Goal: Task Accomplishment & Management: Use online tool/utility

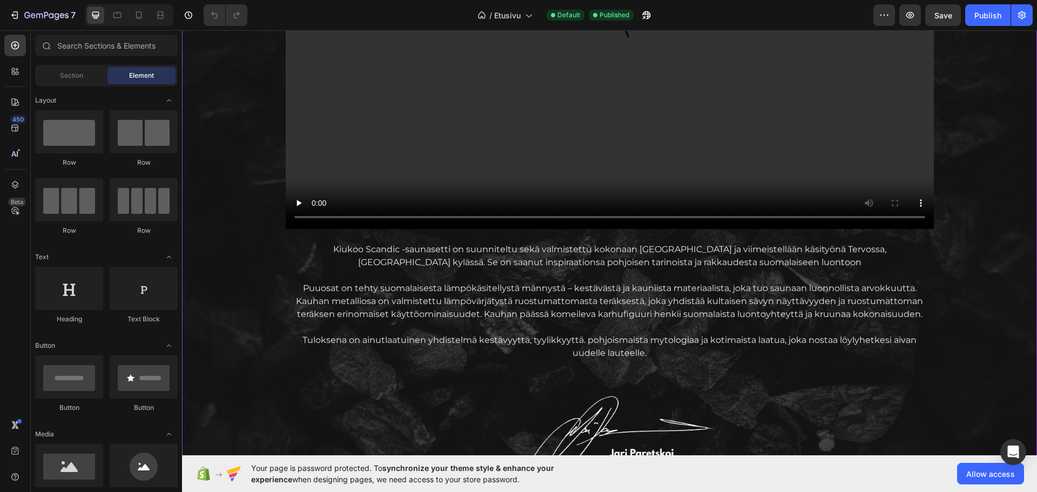
scroll to position [1296, 0]
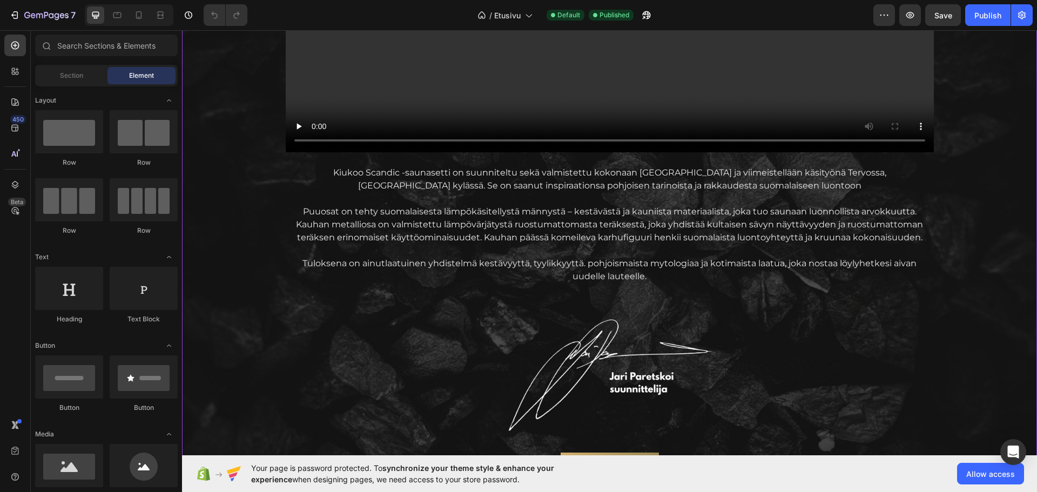
click at [547, 236] on p "Puuosat on tehty suomalaisesta lämpökäsitellystä männystä – kestävästä ja kauni…" at bounding box center [610, 224] width 646 height 39
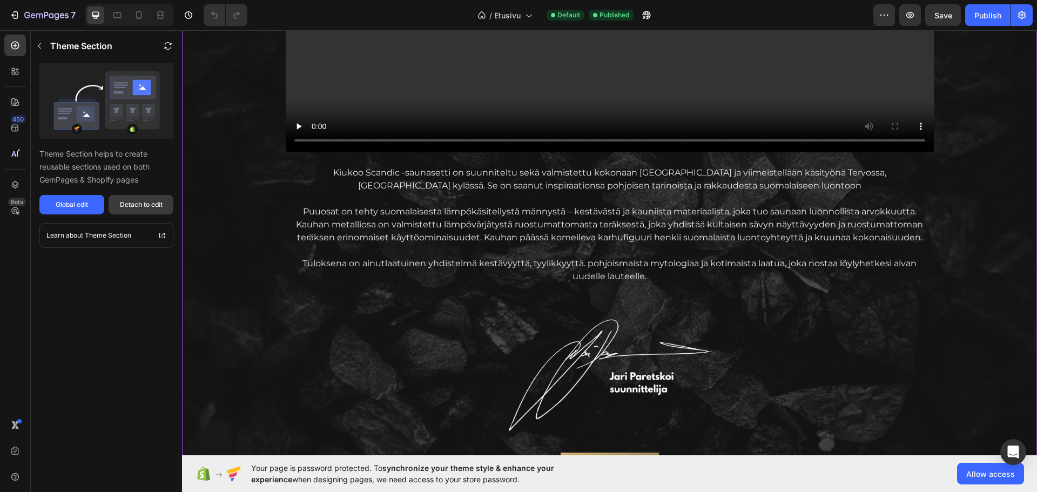
click at [145, 207] on div "Detach to edit" at bounding box center [141, 205] width 43 height 10
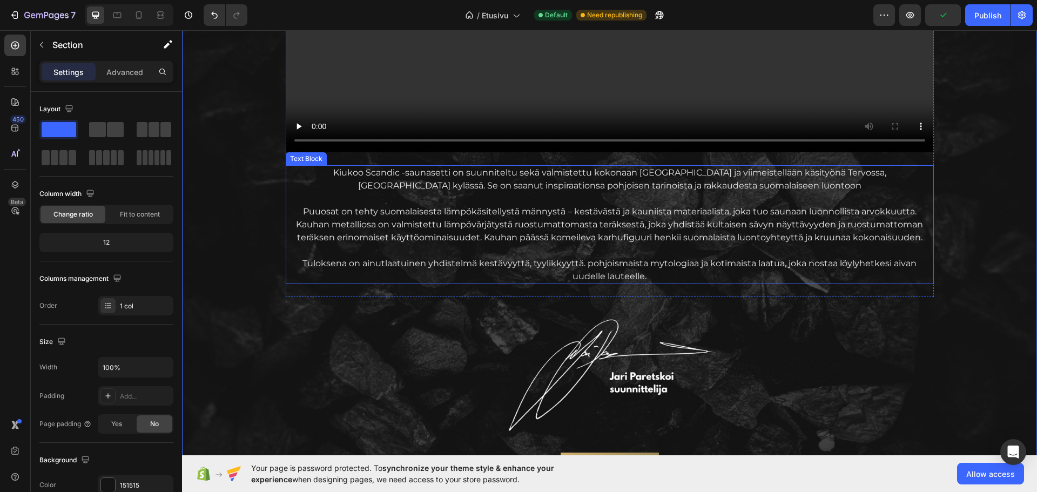
click at [419, 178] on p "Kiukoo Scandic -saunasetti on suunniteltu sekä valmistettu kokonaan [GEOGRAPHIC…" at bounding box center [610, 179] width 646 height 26
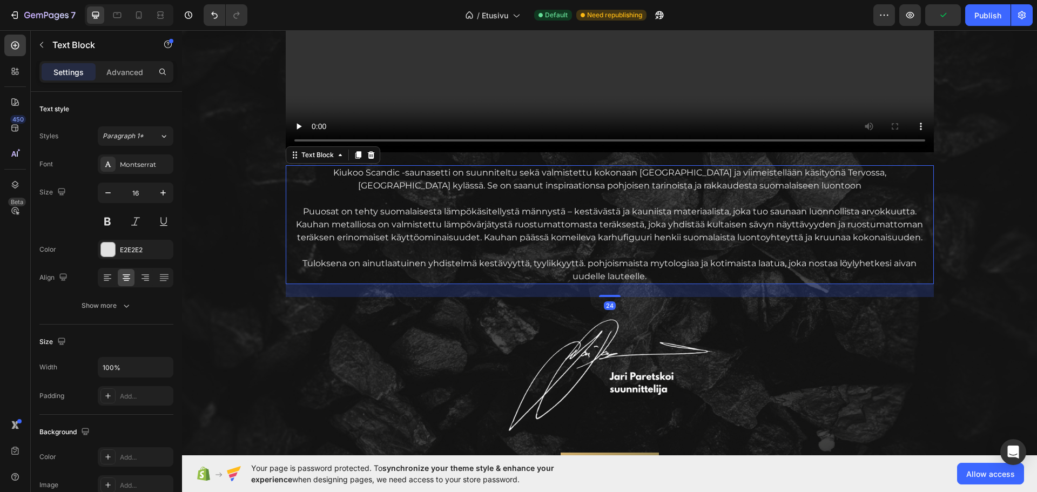
click at [418, 172] on p "Kiukoo Scandic -saunasetti on suunniteltu sekä valmistettu kokonaan [GEOGRAPHIC…" at bounding box center [610, 179] width 646 height 26
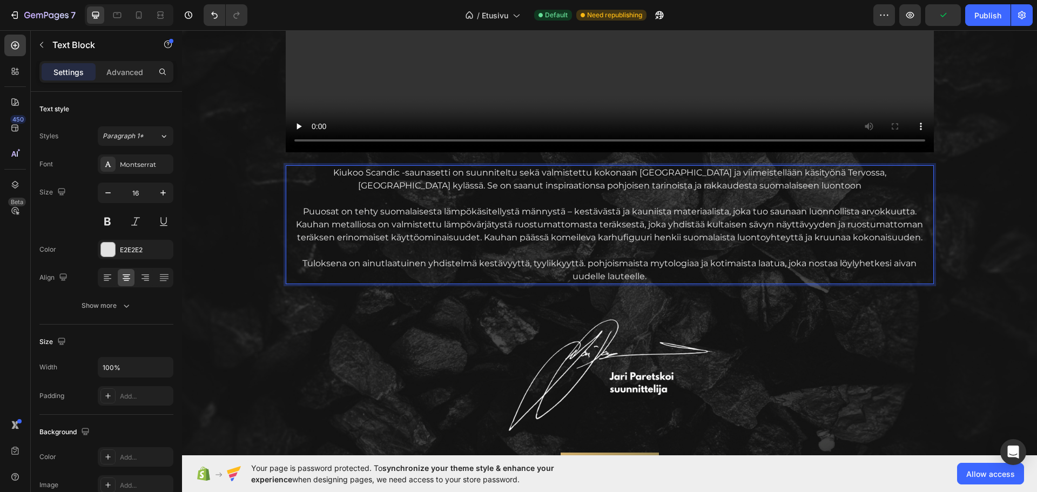
click at [412, 173] on p "Kiukoo Scandic -saunasetti on suunniteltu sekä valmistettu kokonaan [GEOGRAPHIC…" at bounding box center [610, 179] width 646 height 26
drag, startPoint x: 413, startPoint y: 173, endPoint x: 340, endPoint y: 173, distance: 72.9
click at [340, 173] on p "Kiukoo Scandic -saunasetti on suunniteltu sekä valmistettu kokonaan [GEOGRAPHIC…" at bounding box center [610, 179] width 646 height 26
click at [873, 173] on p "Kiukoo saunatuotteet on suunniteltu sekä valmistettu kokonaan [GEOGRAPHIC_DATA]…" at bounding box center [610, 179] width 646 height 26
click at [916, 172] on p "Kiukoo saunatuotteet on suunniteltu sekä valmistettu kokonaan [GEOGRAPHIC_DATA]…" at bounding box center [610, 179] width 646 height 26
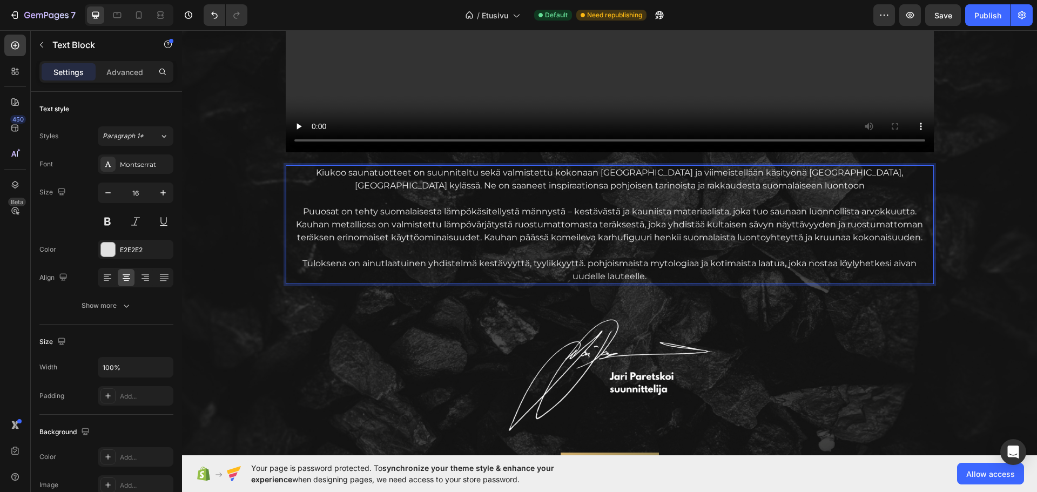
click at [763, 187] on p "Kiukoo saunatuotteet on suunniteltu sekä valmistettu kokonaan [GEOGRAPHIC_DATA]…" at bounding box center [610, 179] width 646 height 26
click at [498, 227] on p "Puuosat on tehty suomalaisesta lämpökäsitellystä männystä – kestävästä ja kauni…" at bounding box center [610, 224] width 646 height 39
click at [671, 186] on p "Kiukoo saunatuotteet on suunniteltu sekä valmistettu kokonaan [GEOGRAPHIC_DATA]…" at bounding box center [610, 179] width 646 height 26
click at [861, 171] on p "Kiukoo saunatuotteet on suunniteltu sekä valmistettu kokonaan [GEOGRAPHIC_DATA]…" at bounding box center [610, 179] width 646 height 26
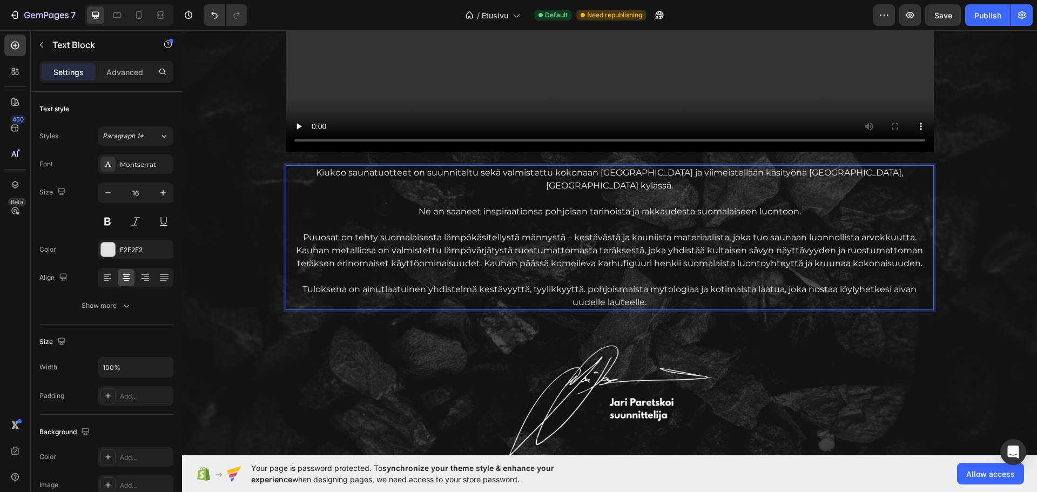
click at [299, 231] on p "Puuosat on tehty suomalaisesta lämpökäsitellystä männystä – kestävästä ja kauni…" at bounding box center [610, 250] width 646 height 39
click at [807, 205] on p "Ne on saaneet inspiraationsa pohjoisen tarinoista ja rakkaudesta suomalaiseen l…" at bounding box center [610, 211] width 646 height 13
click at [809, 205] on p "Ne on saaneet inspiraationsa pohjoisen tarinoista ja rakkaudesta suomalaiseen l…" at bounding box center [610, 211] width 646 height 13
click at [896, 205] on p "Ne on saaneet inspiraationsa pohjoisen tarinoista ja rakkaudesta suomalaiseen l…" at bounding box center [610, 211] width 646 height 13
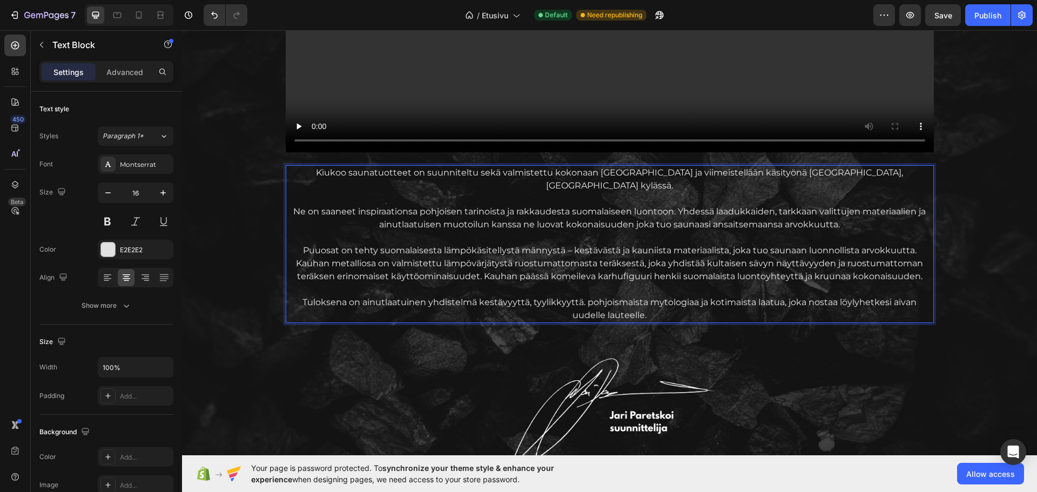
click at [629, 300] on p "Tuloksena on ainutlaatuinen yhdistelmä kestävyyttä, tyylikkyyttä. pohjoismaista…" at bounding box center [610, 309] width 646 height 26
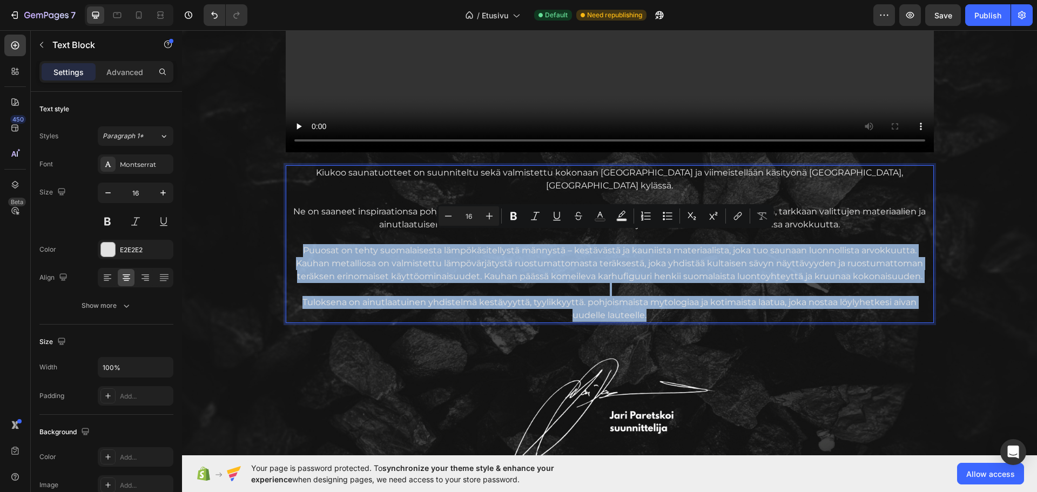
drag, startPoint x: 635, startPoint y: 302, endPoint x: 289, endPoint y: 238, distance: 352.1
click at [289, 238] on div "Kiukoo saunatuotteet on suunniteltu sekä valmistettu kokonaan [GEOGRAPHIC_DATA]…" at bounding box center [610, 244] width 648 height 158
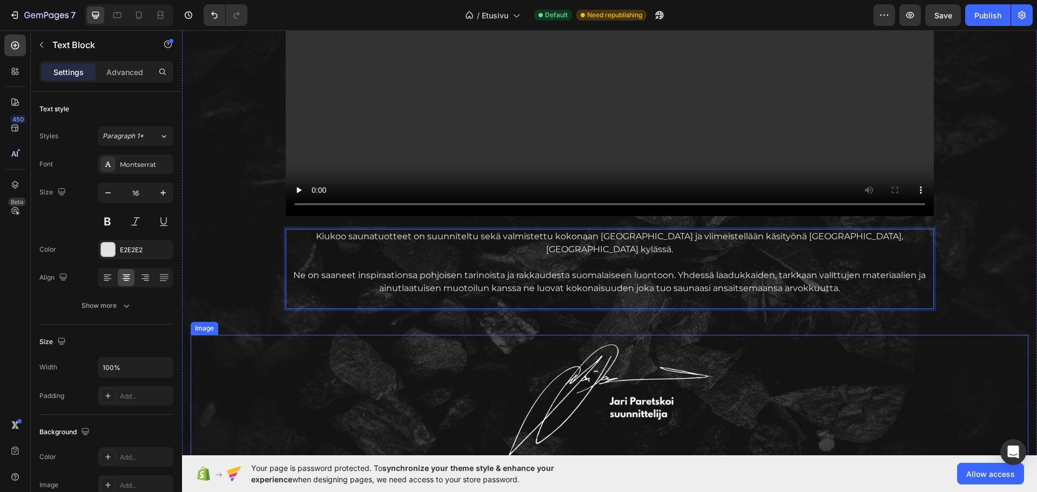
scroll to position [1350, 0]
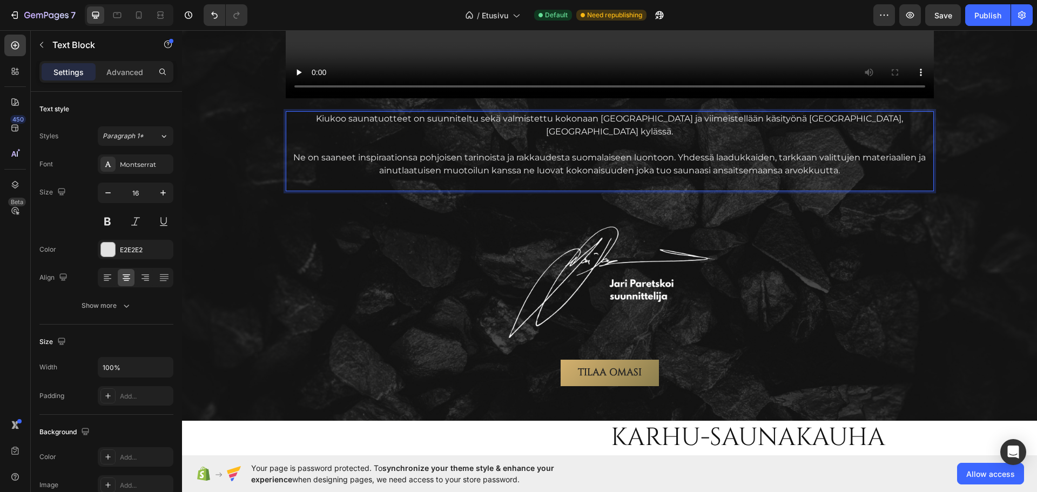
click at [312, 151] on p "Ne on saaneet inspiraationsa pohjoisen tarinoista ja rakkaudesta suomalaiseen l…" at bounding box center [610, 164] width 646 height 26
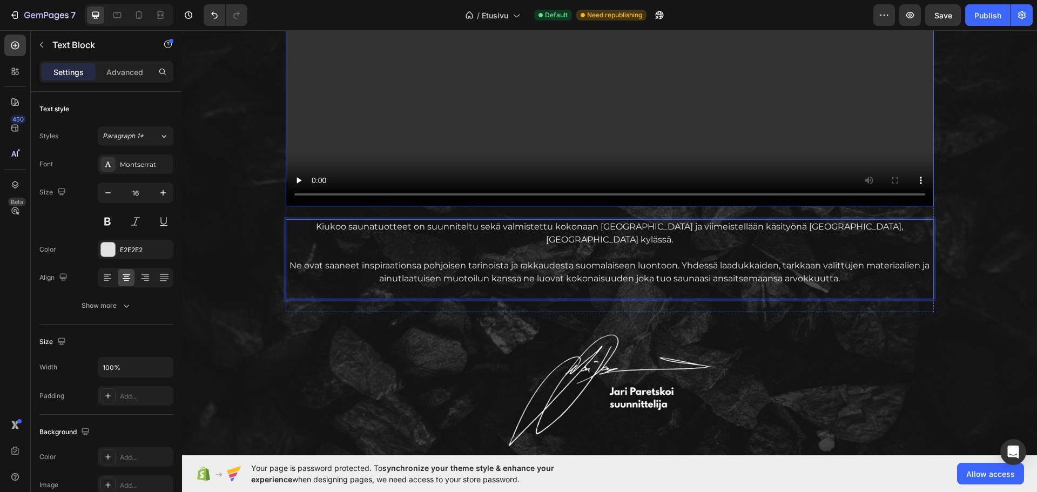
scroll to position [1459, 0]
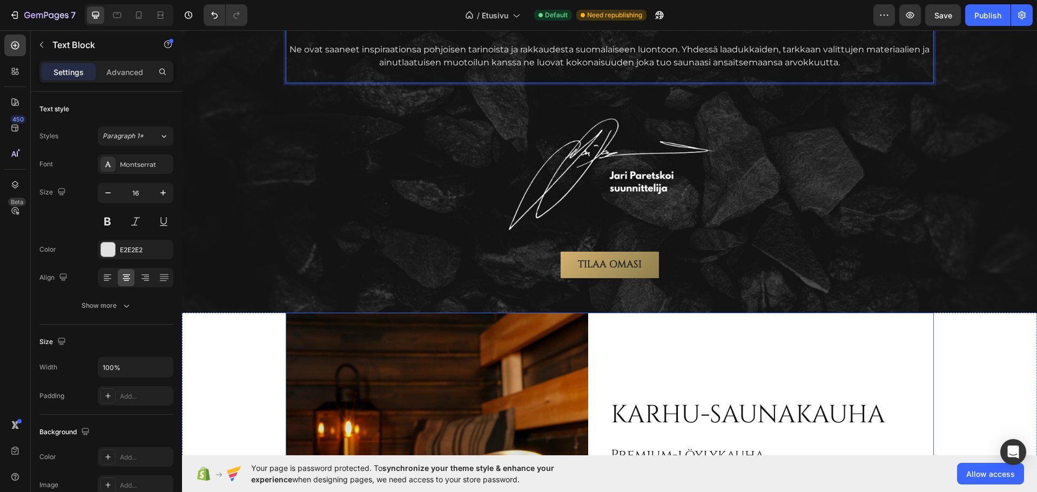
click at [798, 313] on div "Karhu-saunakauha Heading Premium-löylykauha karhunpääkoristeella Heading [GEOGR…" at bounding box center [761, 491] width 303 height 357
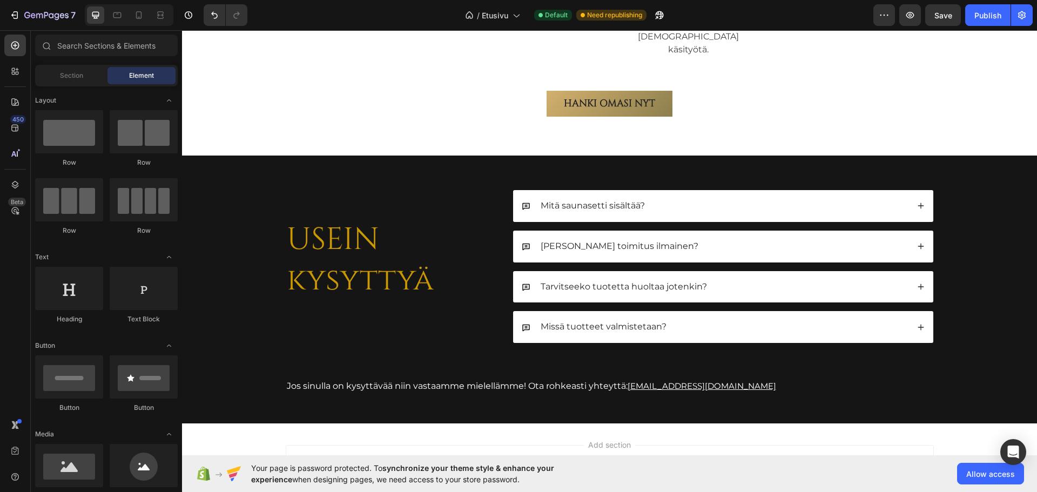
scroll to position [3726, 0]
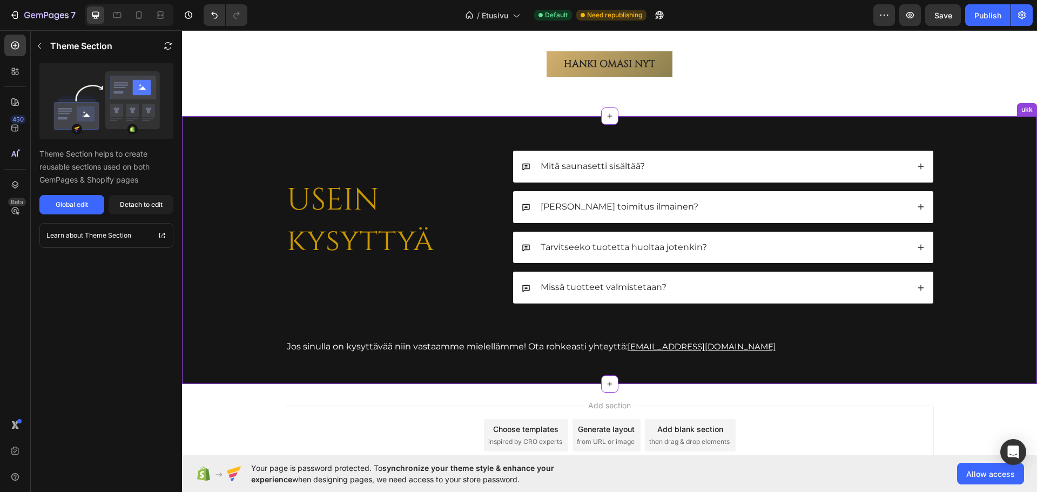
click at [738, 159] on div "Mitä saunasetti sisältää?" at bounding box center [715, 166] width 387 height 15
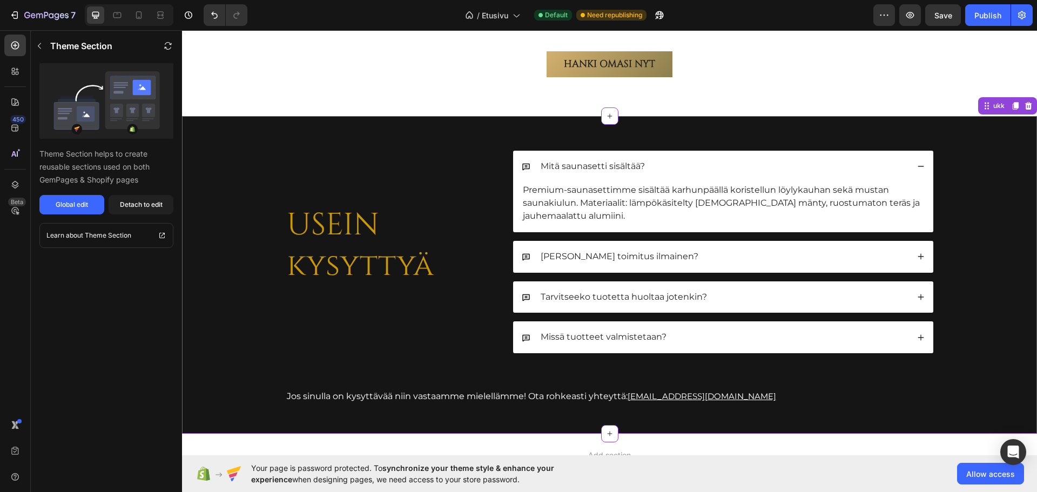
click at [577, 161] on p "Mitä saunasetti sisältää?" at bounding box center [593, 166] width 104 height 11
click at [601, 161] on p "Mitä saunasetti sisältää?" at bounding box center [593, 166] width 104 height 11
click at [125, 205] on div "Detach to edit" at bounding box center [141, 205] width 43 height 10
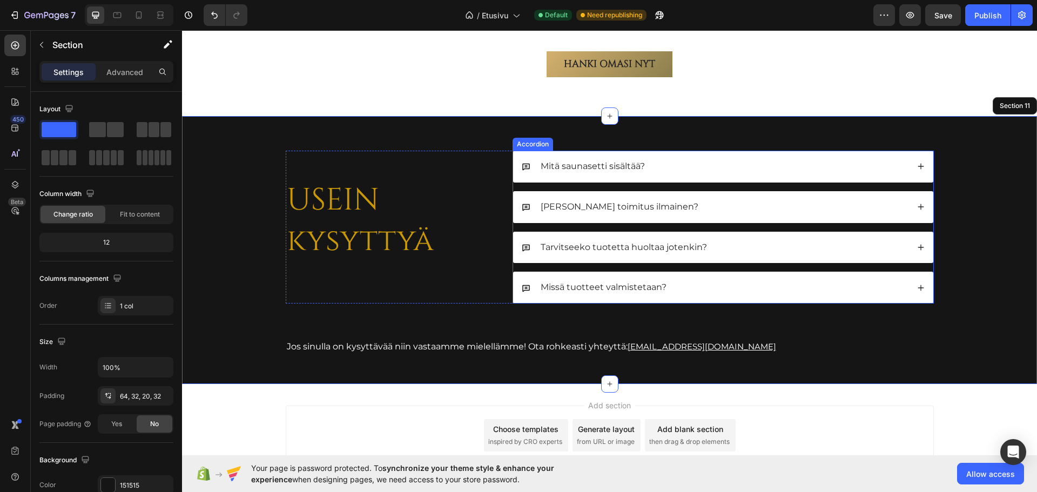
click at [629, 161] on p "Mitä saunasetti sisältää?" at bounding box center [593, 166] width 104 height 11
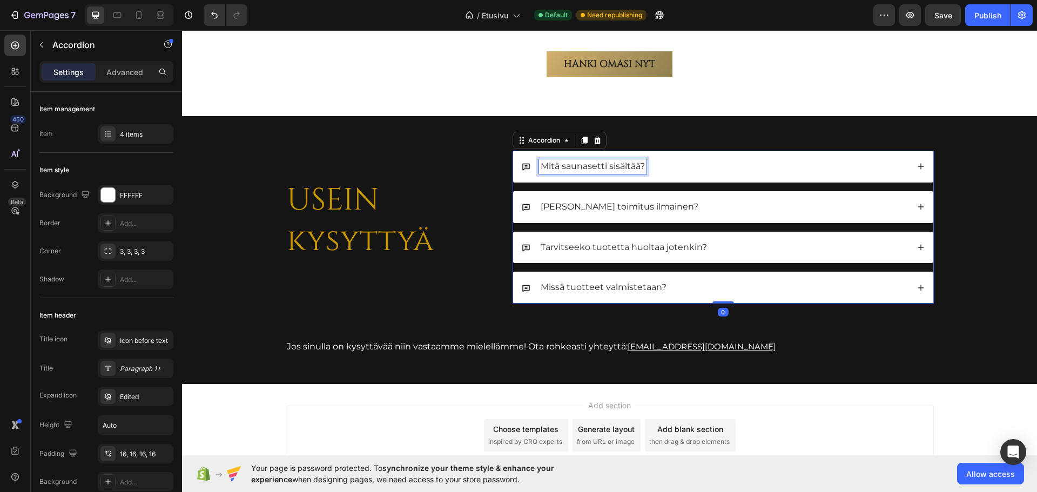
click at [602, 161] on p "Mitä saunasetti sisältää?" at bounding box center [593, 166] width 104 height 11
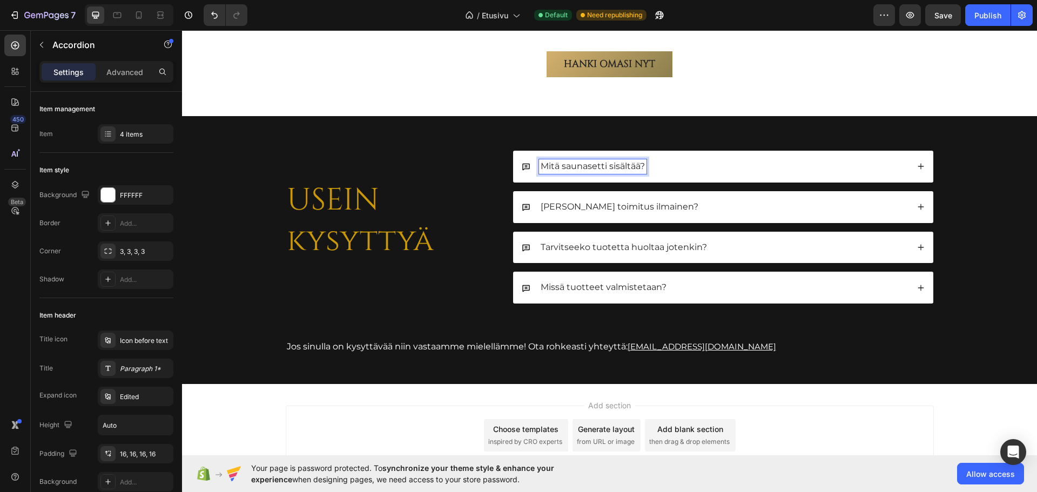
click at [604, 161] on p "Mitä saunasetti sisältää?" at bounding box center [593, 166] width 104 height 11
click at [602, 161] on p "Mitä saunasetti sisältää?" at bounding box center [593, 166] width 104 height 11
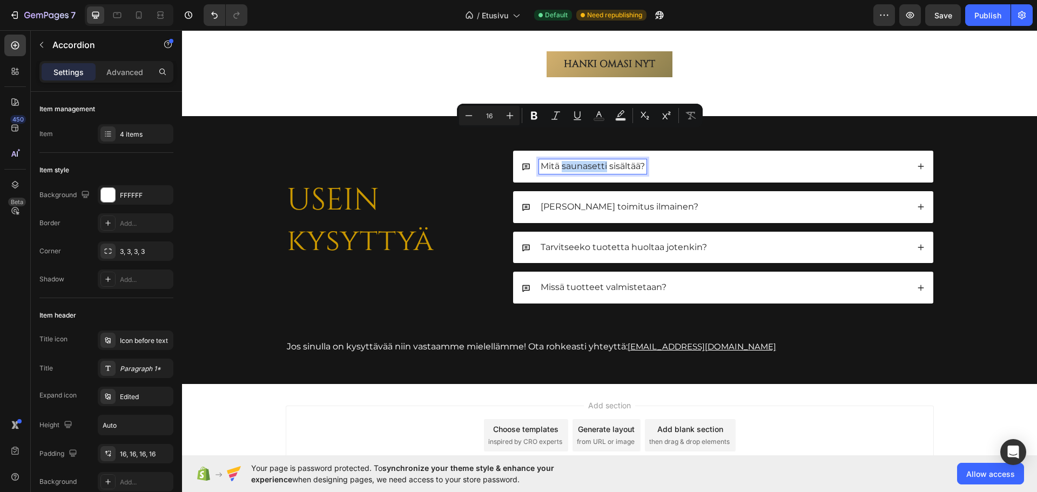
drag, startPoint x: 603, startPoint y: 137, endPoint x: 565, endPoint y: 141, distance: 38.6
click at [559, 161] on p "Mitä saunasetti sisältää?" at bounding box center [593, 166] width 104 height 11
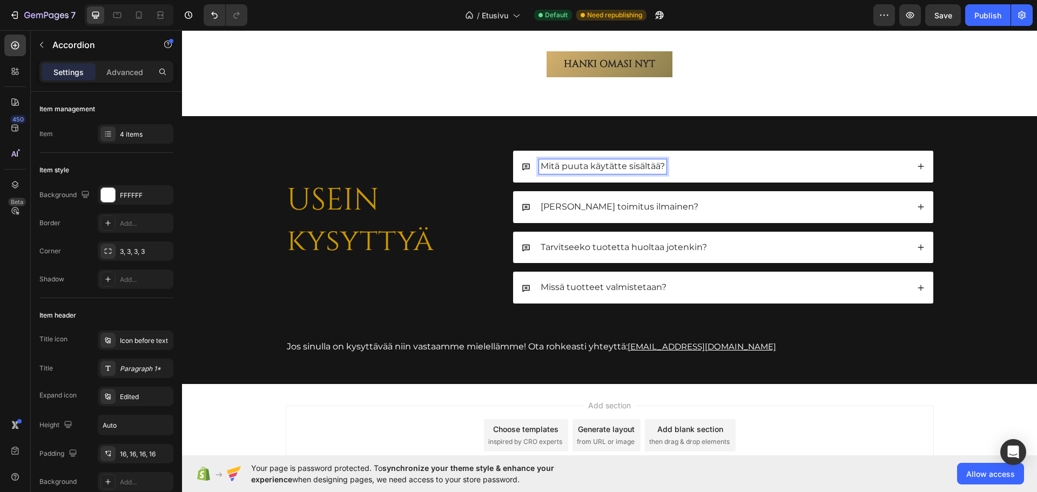
click at [655, 161] on p "Mitä puuta käytätte sisältää?" at bounding box center [603, 166] width 124 height 11
click at [917, 163] on icon at bounding box center [921, 167] width 8 height 8
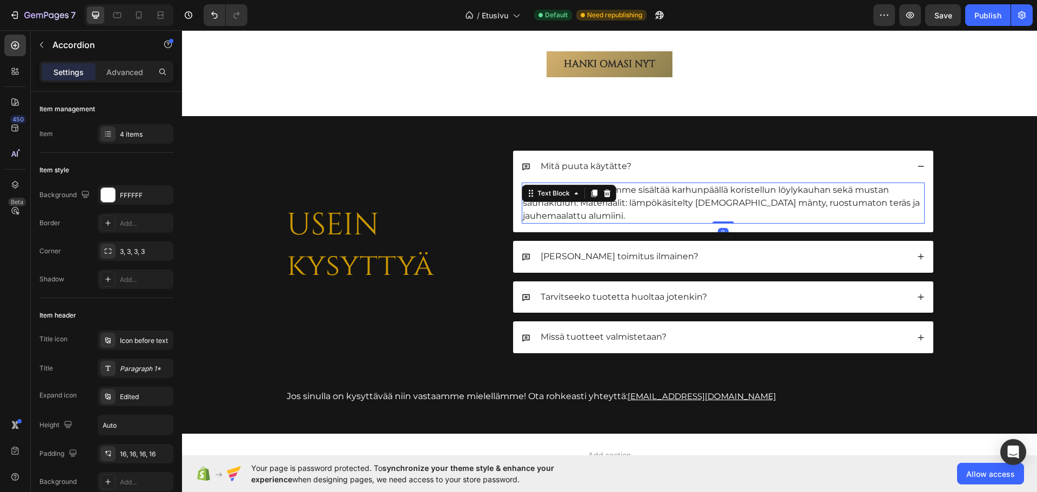
drag, startPoint x: 597, startPoint y: 172, endPoint x: 625, endPoint y: 177, distance: 28.4
click at [597, 183] on div "Premium-saunasettimme sisältää karhunpäällä koristellun löylykauhan sekä mustan…" at bounding box center [723, 203] width 403 height 41
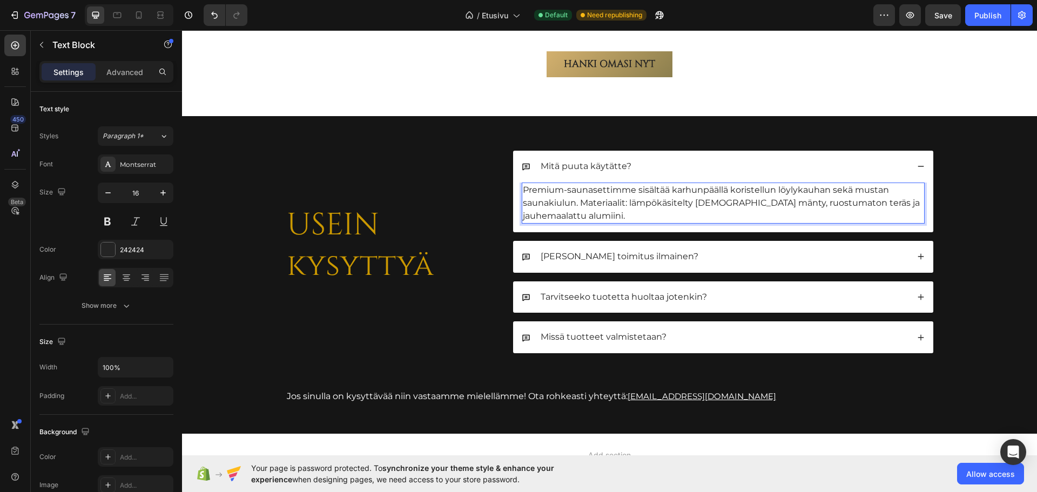
click at [626, 184] on p "Premium-saunasettimme sisältää karhunpäällä koristellun löylykauhan sekä mustan…" at bounding box center [723, 203] width 401 height 39
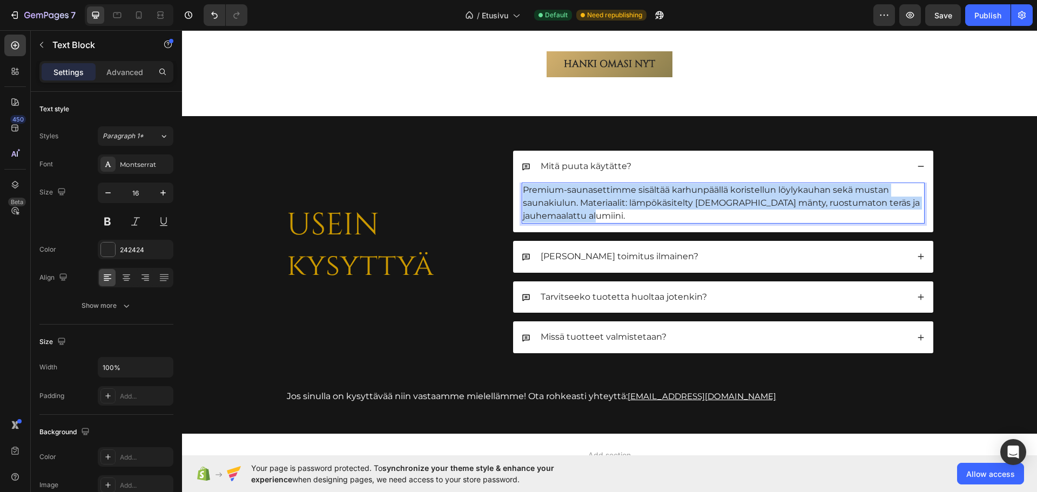
drag, startPoint x: 626, startPoint y: 186, endPoint x: 518, endPoint y: 161, distance: 110.5
click at [522, 183] on div "Premium-saunasettimme sisältää karhunpäällä koristellun löylykauhan sekä mustan…" at bounding box center [723, 203] width 403 height 41
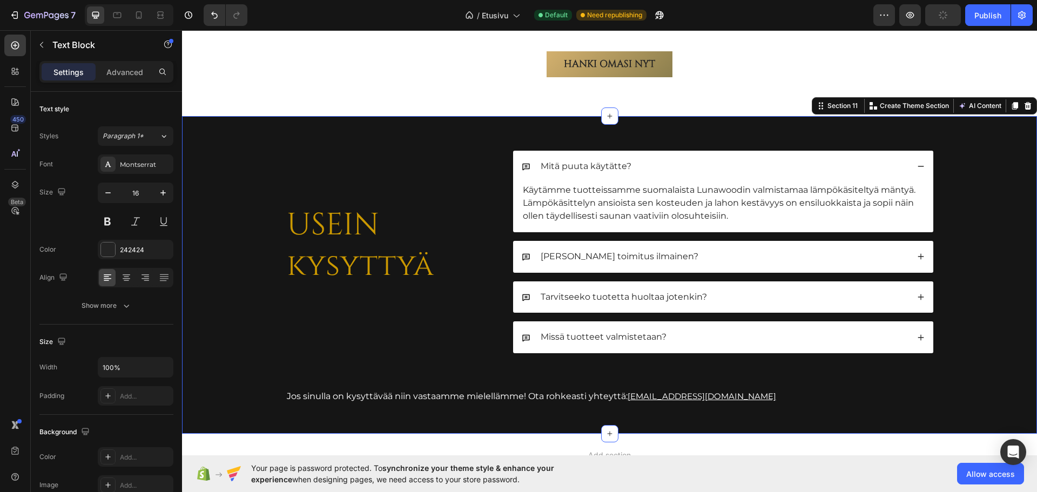
click at [994, 233] on div "USEIN kysyttyä Heading Mitä puuta käytätte? Käytämme tuotteissamme suomalaista …" at bounding box center [609, 287] width 821 height 272
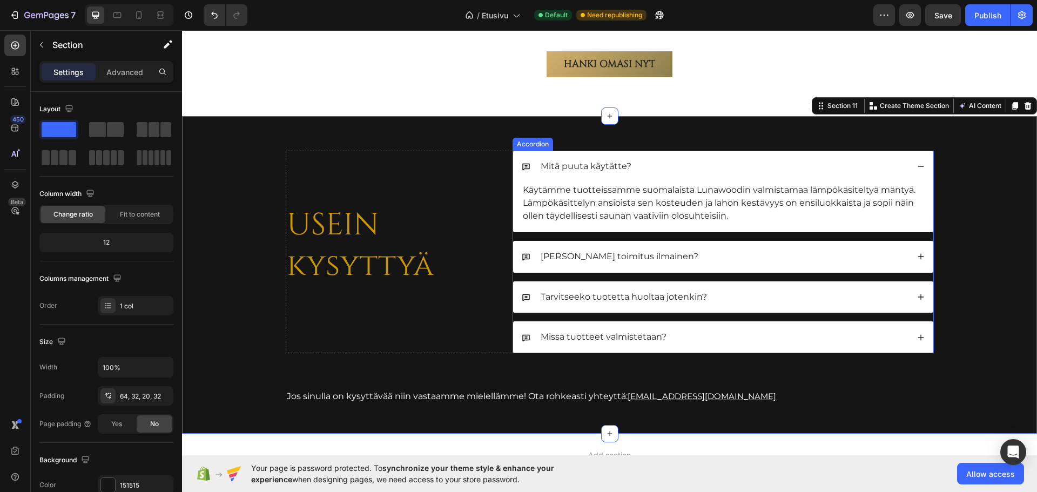
click at [917, 163] on icon at bounding box center [921, 167] width 8 height 8
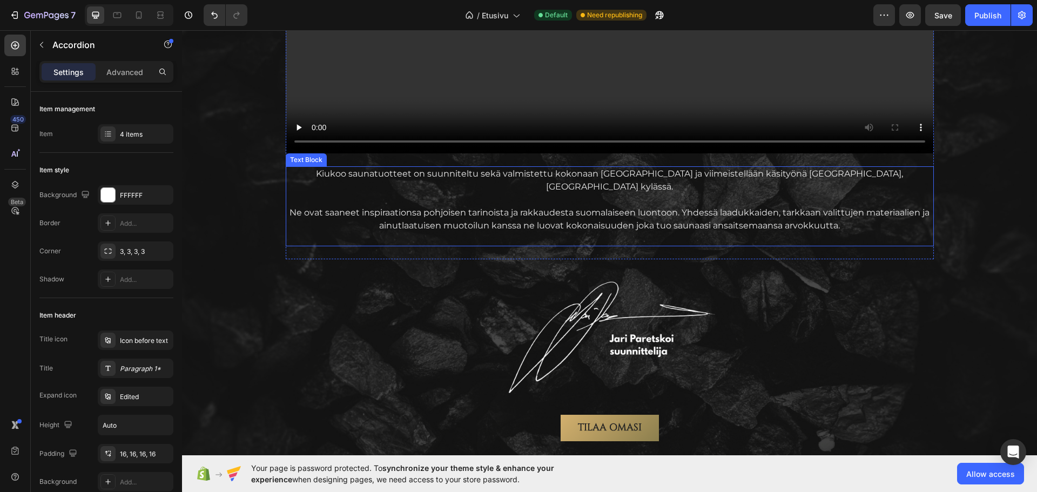
scroll to position [1271, 0]
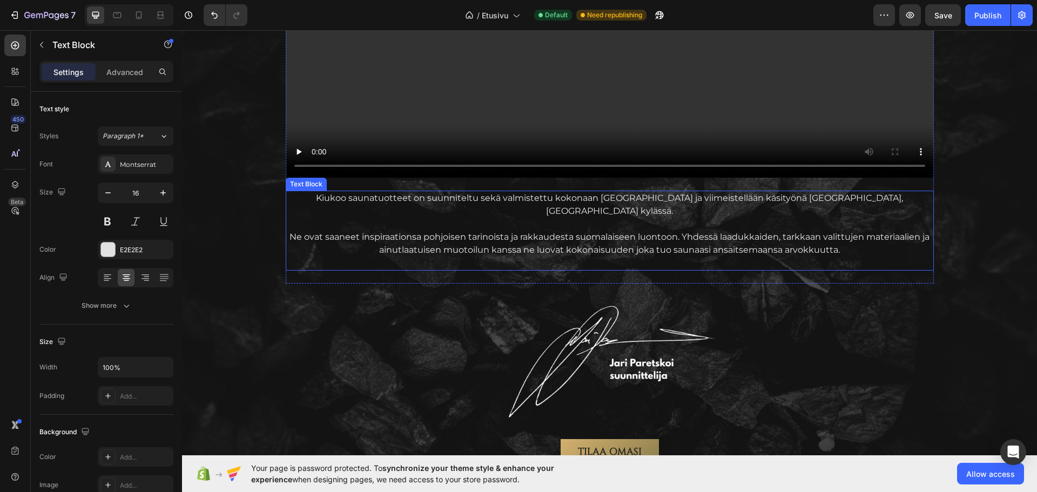
click at [898, 199] on p "Kiukoo saunatuotteet on suunniteltu sekä valmistettu kokonaan [GEOGRAPHIC_DATA]…" at bounding box center [610, 205] width 646 height 26
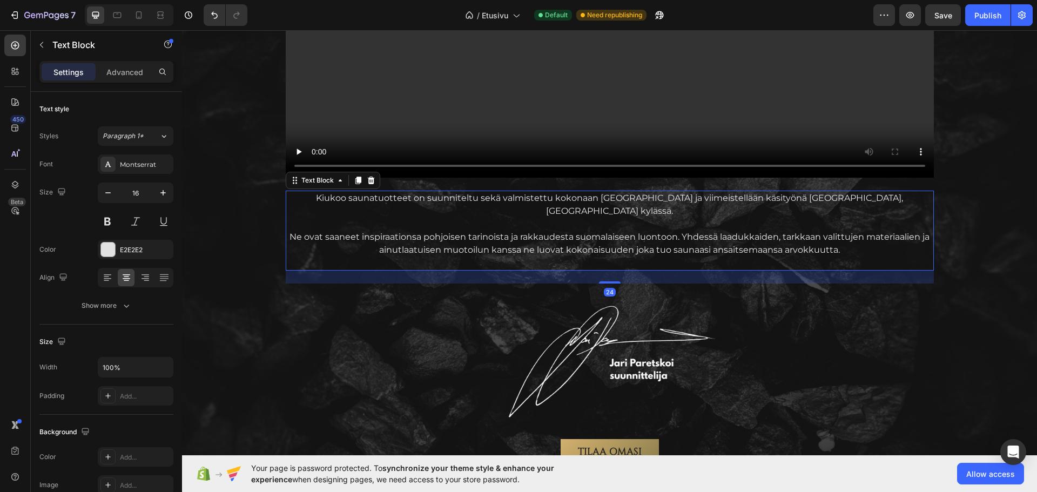
click at [894, 199] on p "Kiukoo saunatuotteet on suunniteltu sekä valmistettu kokonaan [GEOGRAPHIC_DATA]…" at bounding box center [610, 205] width 646 height 26
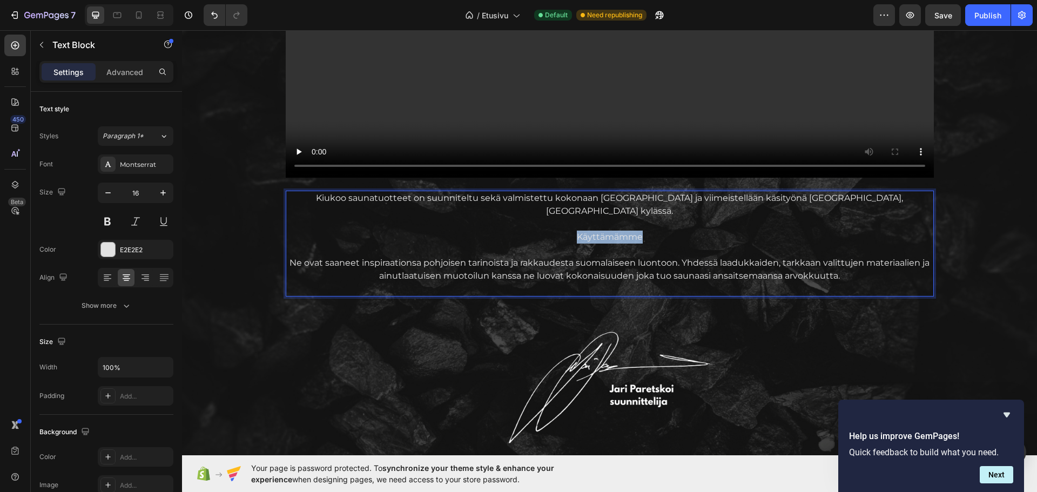
drag, startPoint x: 645, startPoint y: 220, endPoint x: 574, endPoint y: 226, distance: 71.0
click at [574, 231] on p "Käyttämämme" at bounding box center [610, 237] width 646 height 13
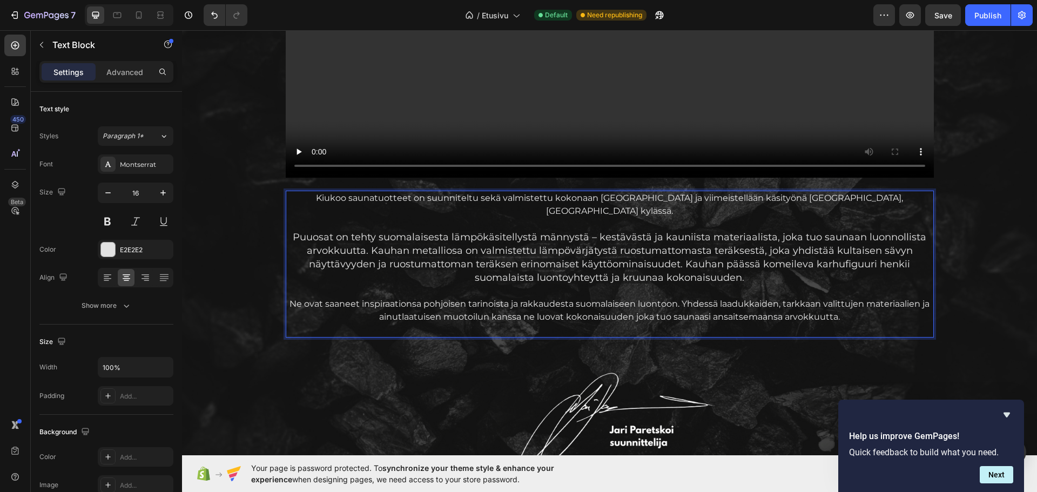
click at [343, 199] on p "Kiukoo saunatuotteet on suunniteltu sekä valmistettu kokonaan [GEOGRAPHIC_DATA]…" at bounding box center [610, 205] width 646 height 26
click at [330, 201] on p "Kiukoo saunatuotteet on suunniteltu sekä valmistettu kokonaan [GEOGRAPHIC_DATA]…" at bounding box center [610, 205] width 646 height 26
click at [313, 245] on span "Puuosat on tehty suomalaisesta lämpökäsitellystä männystä – kestävästä ja kauni…" at bounding box center [610, 257] width 634 height 52
click at [841, 305] on p "Ne ovat saaneet inspiraationsa pohjoisen tarinoista ja rakkaudesta suomalaiseen…" at bounding box center [610, 311] width 646 height 26
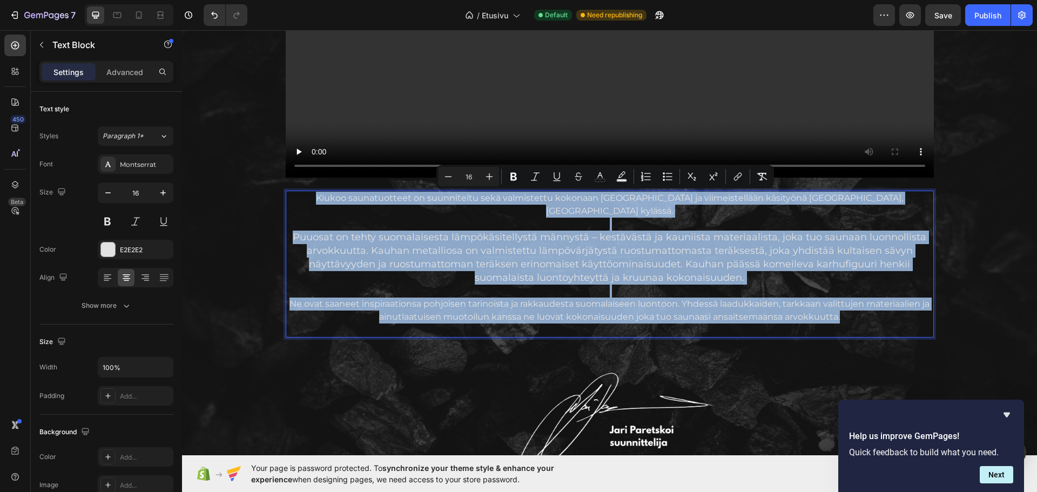
drag, startPoint x: 845, startPoint y: 305, endPoint x: 292, endPoint y: 199, distance: 562.6
click at [293, 198] on div "Kiukoo saunatuotteet on suunniteltu sekä valmistettu kokonaan [GEOGRAPHIC_DATA]…" at bounding box center [610, 264] width 648 height 147
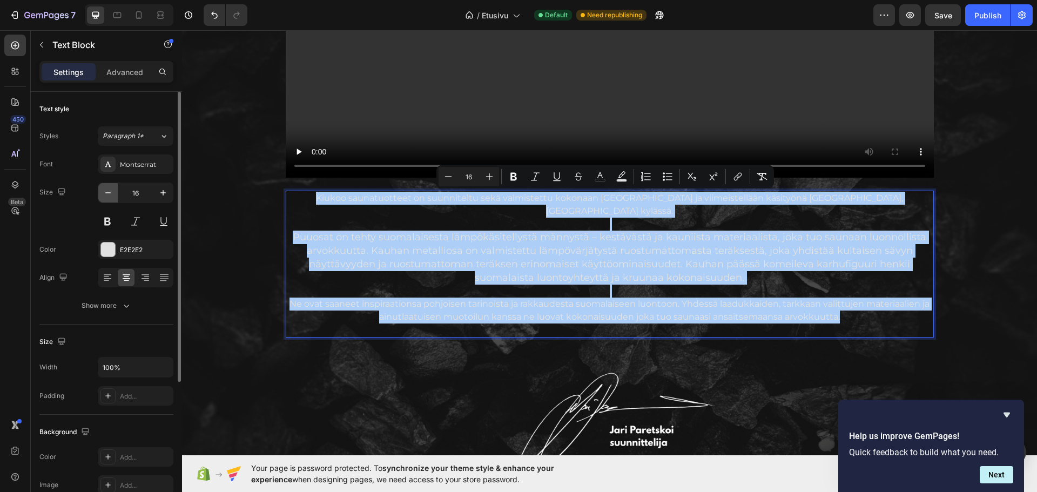
click at [104, 196] on icon "button" at bounding box center [108, 192] width 11 height 11
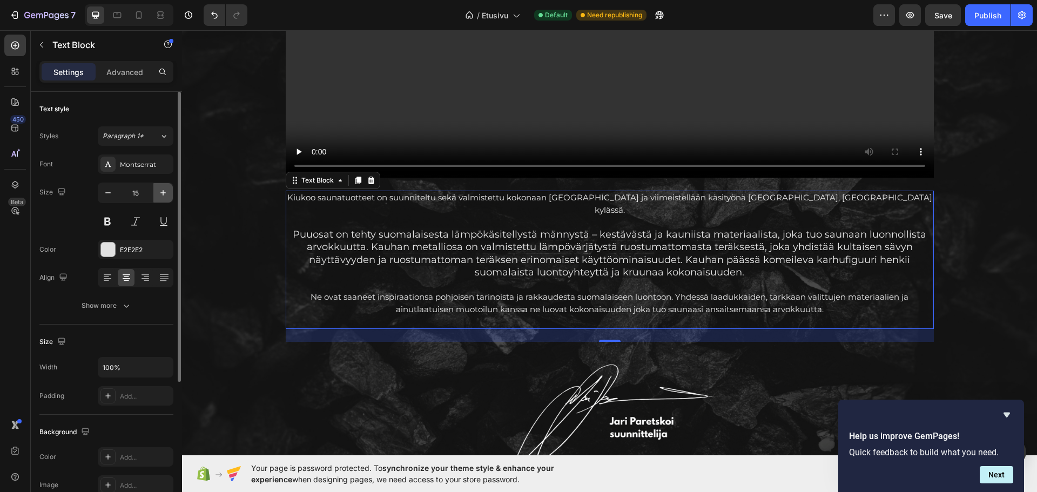
click at [160, 194] on icon "button" at bounding box center [163, 192] width 11 height 11
type input "16"
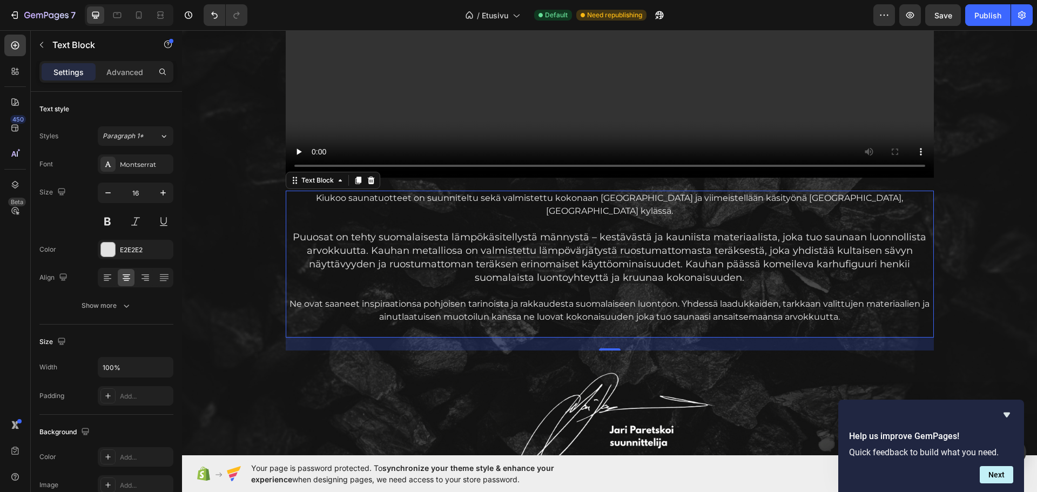
click at [537, 246] on span "Puuosat on tehty suomalaisesta lämpökäsitellystä männystä – kestävästä ja kauni…" at bounding box center [610, 257] width 634 height 52
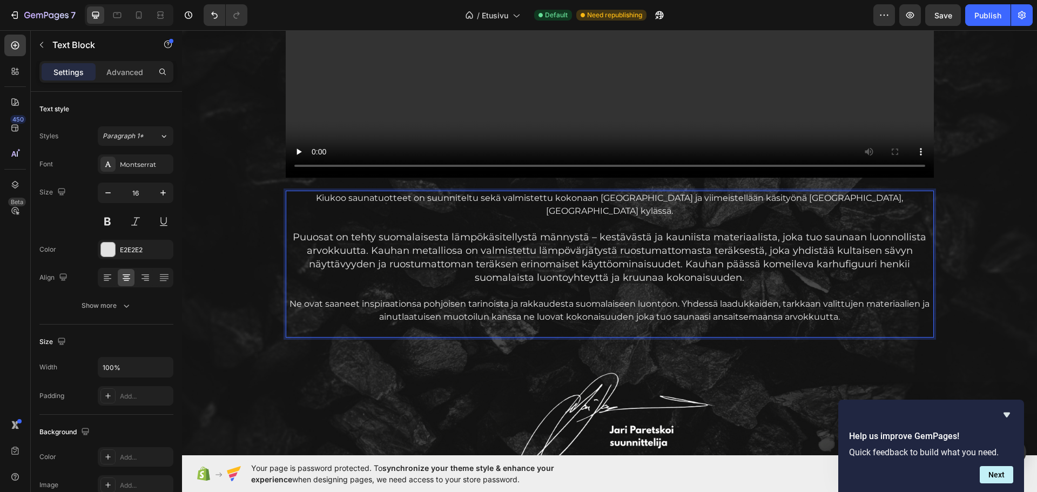
click at [799, 256] on span "Puuosat on tehty suomalaisesta lämpökäsitellystä männystä – kestävästä ja kauni…" at bounding box center [610, 257] width 634 height 52
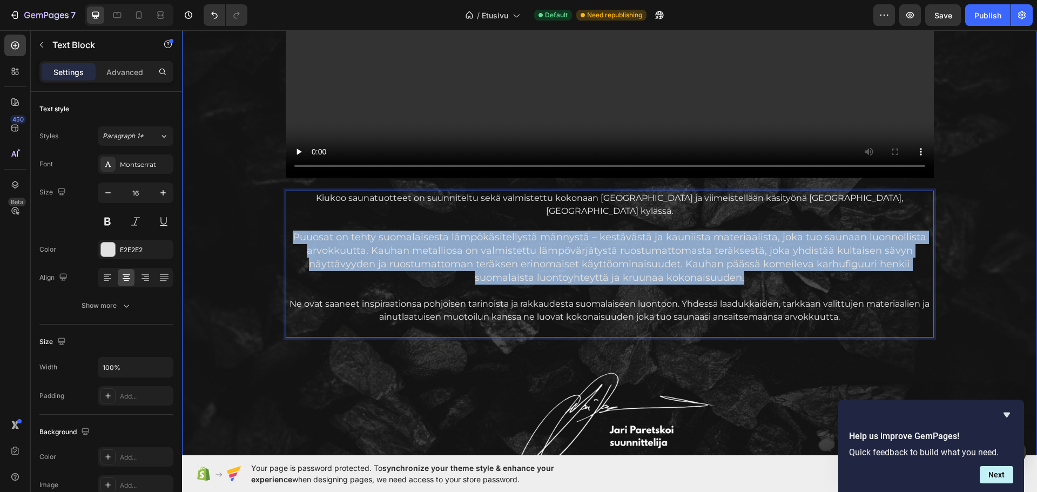
drag, startPoint x: 771, startPoint y: 267, endPoint x: 274, endPoint y: 229, distance: 498.4
click at [274, 229] on div "AITOA Suomalaista laatua Text Block Vain parhaista materiaaleista Heading Video…" at bounding box center [610, 137] width 838 height 789
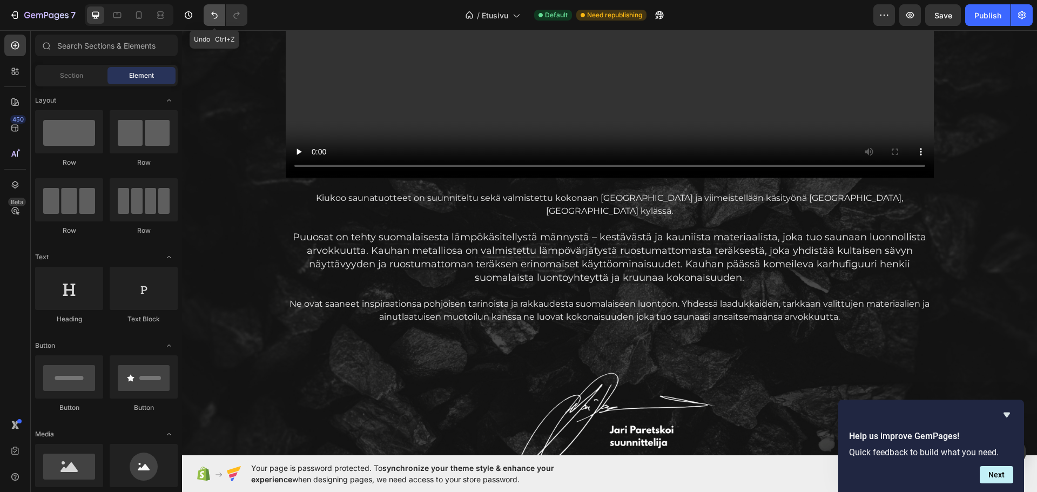
click at [212, 15] on icon "Undo/Redo" at bounding box center [214, 15] width 11 height 11
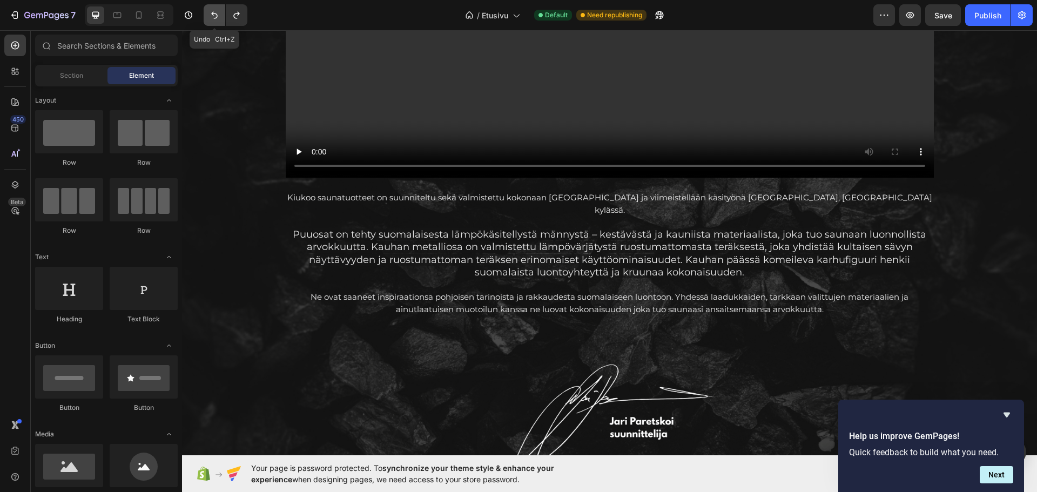
click at [212, 15] on icon "Undo/Redo" at bounding box center [214, 15] width 11 height 11
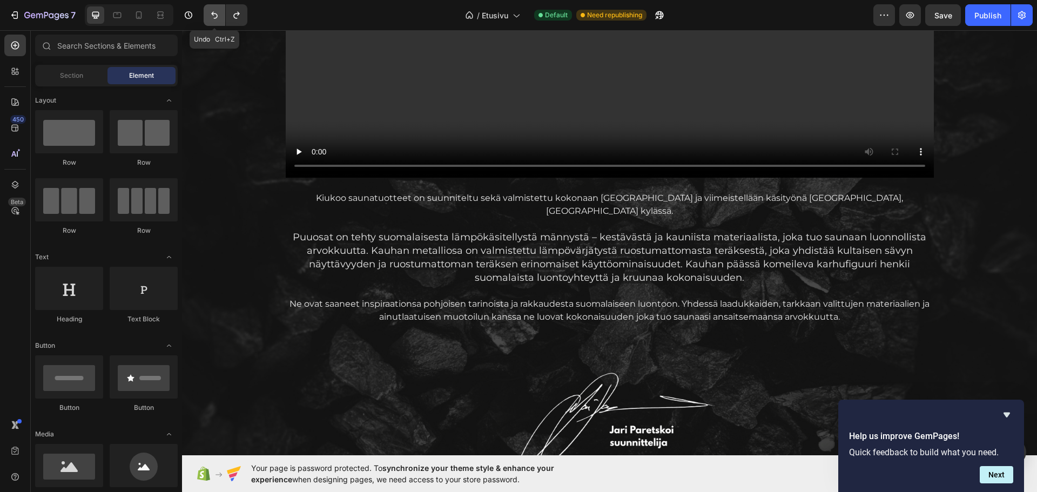
click at [212, 15] on icon "Undo/Redo" at bounding box center [214, 15] width 11 height 11
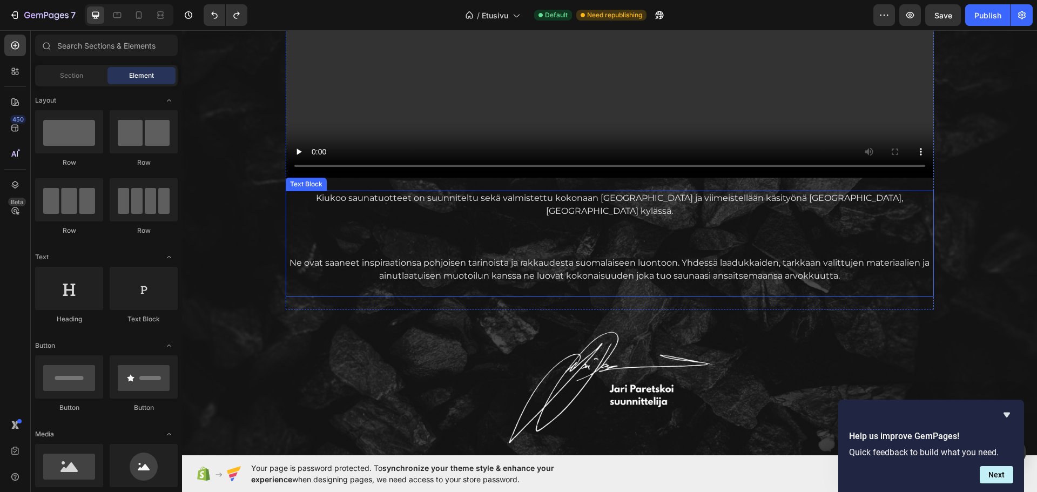
click at [359, 231] on p "Rich Text Editor. Editing area: main" at bounding box center [610, 237] width 646 height 13
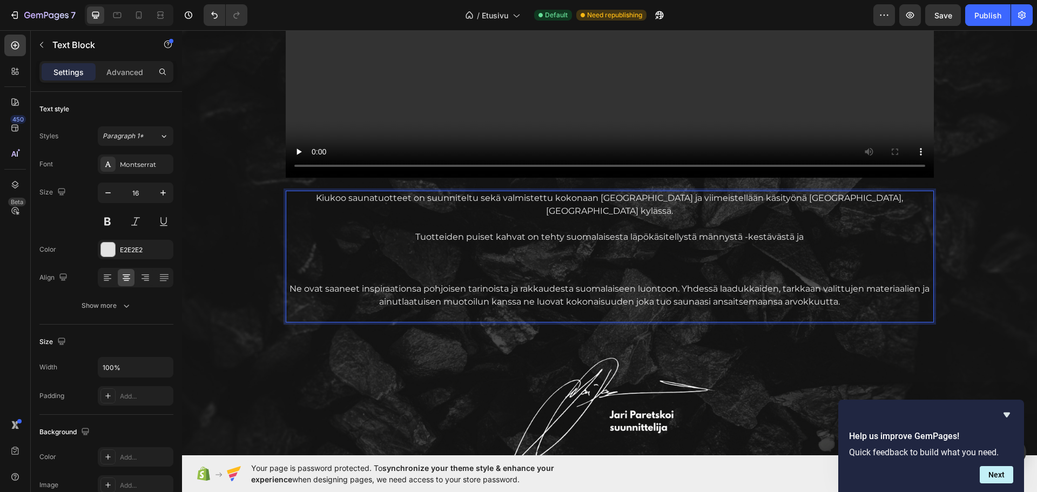
click at [743, 231] on p "Tuotteiden puiset kahvat on tehty suomalaisesta läpökäsitellystä männystä -kest…" at bounding box center [610, 237] width 646 height 13
click at [816, 231] on p "Tuotteiden puiset kahvat on tehty suomalaisesta läpökäsitellystä männystä - kes…" at bounding box center [610, 237] width 646 height 13
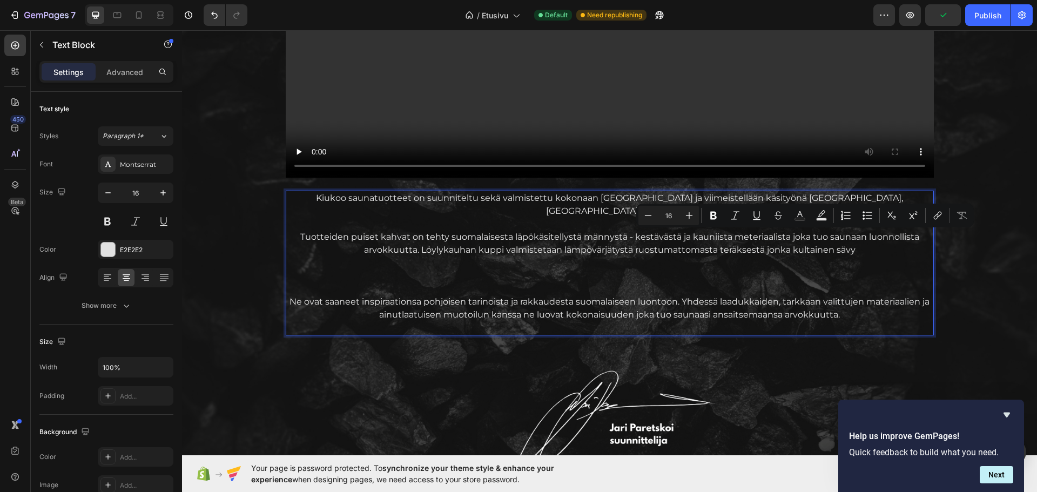
drag, startPoint x: 854, startPoint y: 238, endPoint x: 761, endPoint y: 237, distance: 93.5
click at [761, 237] on p "Tuotteiden puiset kahvat on tehty suomalaisesta läpökäsitellystä männystä - kes…" at bounding box center [610, 244] width 646 height 26
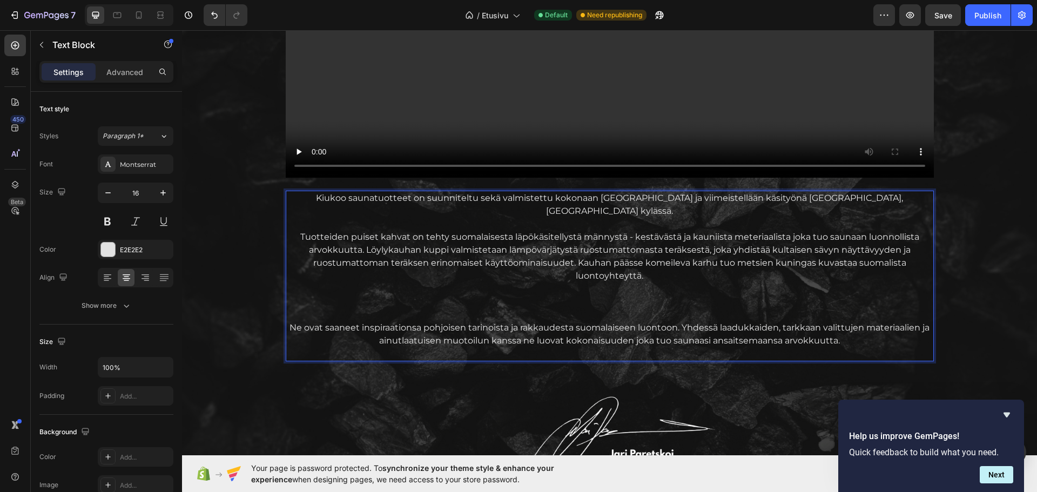
click at [837, 328] on p "Ne ovat saaneet inspiraationsa pohjoisen tarinoista ja rakkaudesta suomalaiseen…" at bounding box center [610, 334] width 646 height 26
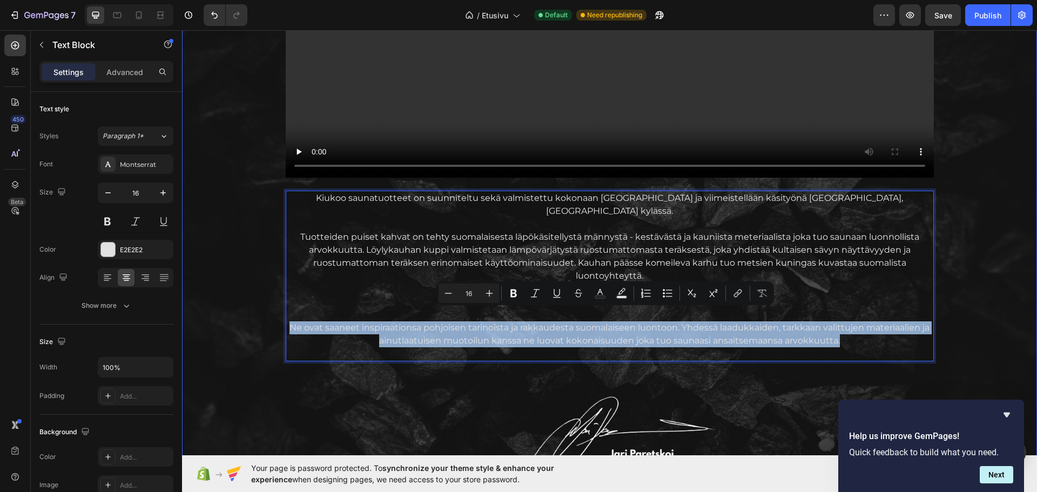
drag, startPoint x: 841, startPoint y: 328, endPoint x: 276, endPoint y: 321, distance: 564.5
click at [276, 321] on div "AITOA Suomalaista laatua Text Block Vain parhaista materiaaleista Heading Video…" at bounding box center [610, 149] width 838 height 813
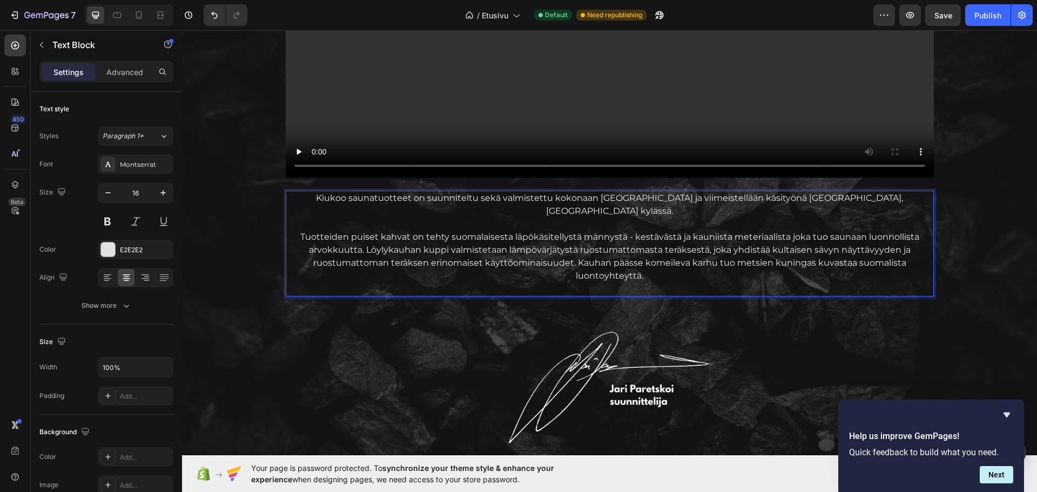
click at [298, 231] on p "Tuotteiden puiset kahvat on tehty suomalaisesta läpökäsitellystä männystä - kes…" at bounding box center [610, 257] width 646 height 52
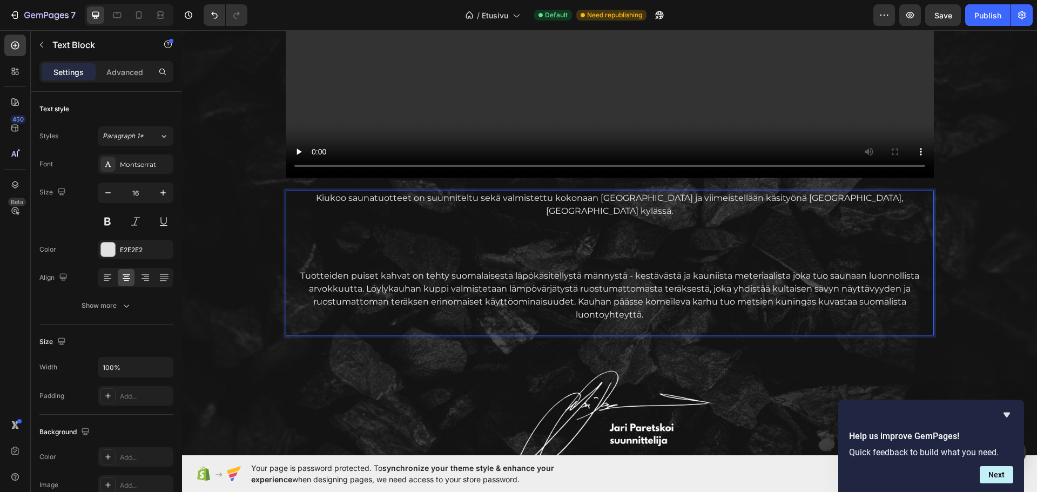
click at [345, 231] on p "Rich Text Editor. Editing area: main" at bounding box center [610, 237] width 646 height 13
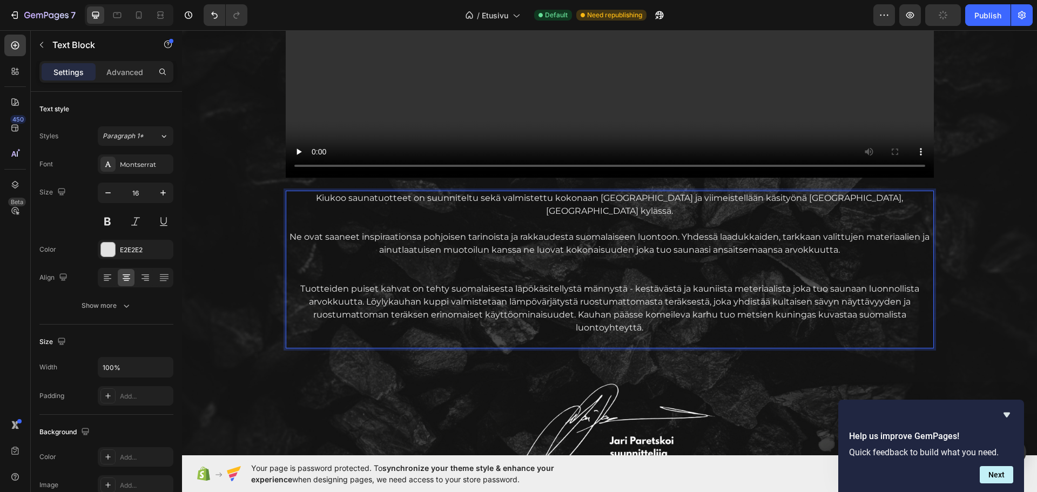
click at [315, 270] on p "Rich Text Editor. Editing area: main" at bounding box center [610, 276] width 646 height 13
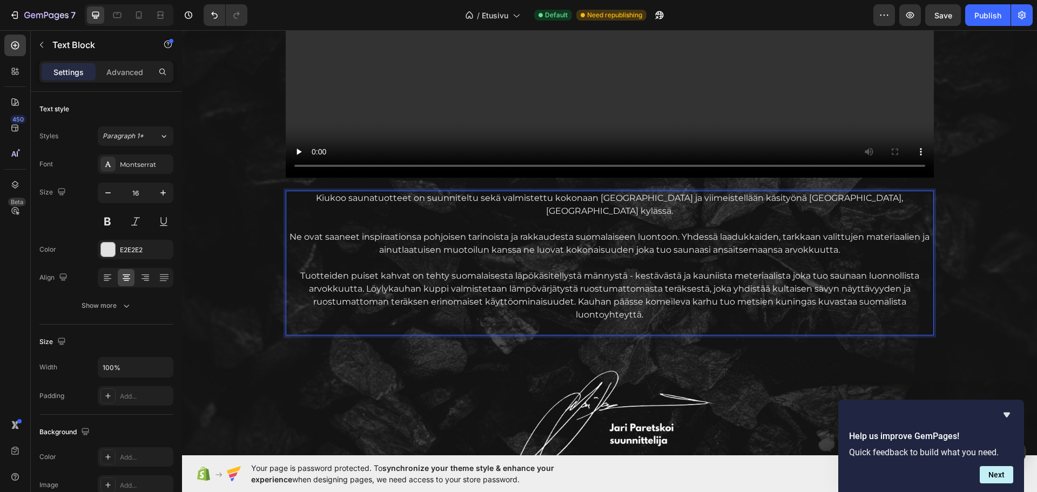
click at [442, 270] on p "Tuotteiden puiset kahvat on tehty suomalaisesta läpökäsitellystä männystä - kes…" at bounding box center [610, 296] width 646 height 52
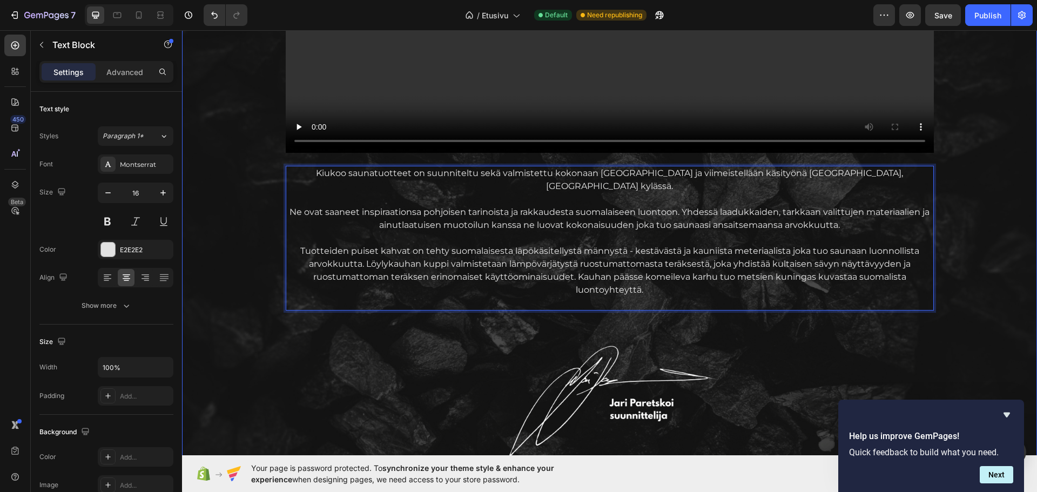
scroll to position [1109, 0]
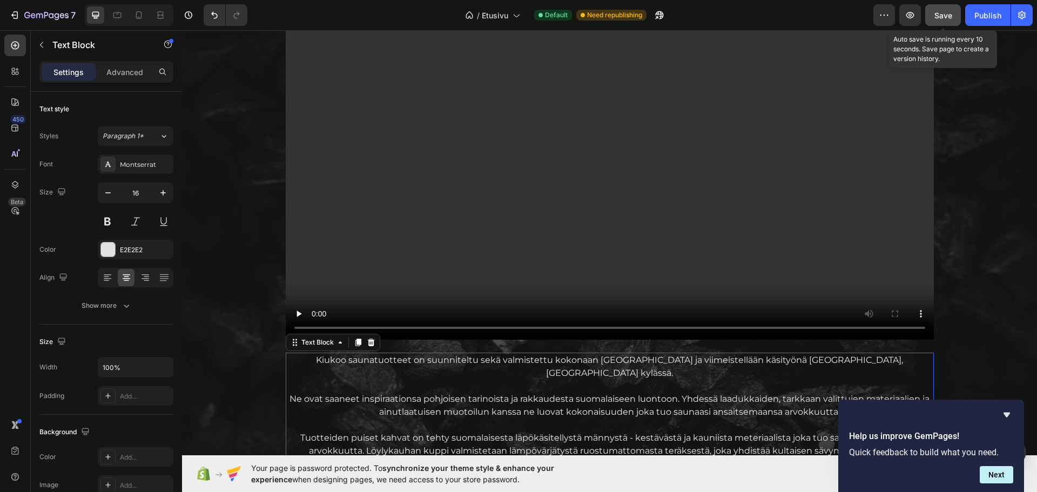
click at [940, 11] on span "Save" at bounding box center [944, 15] width 18 height 9
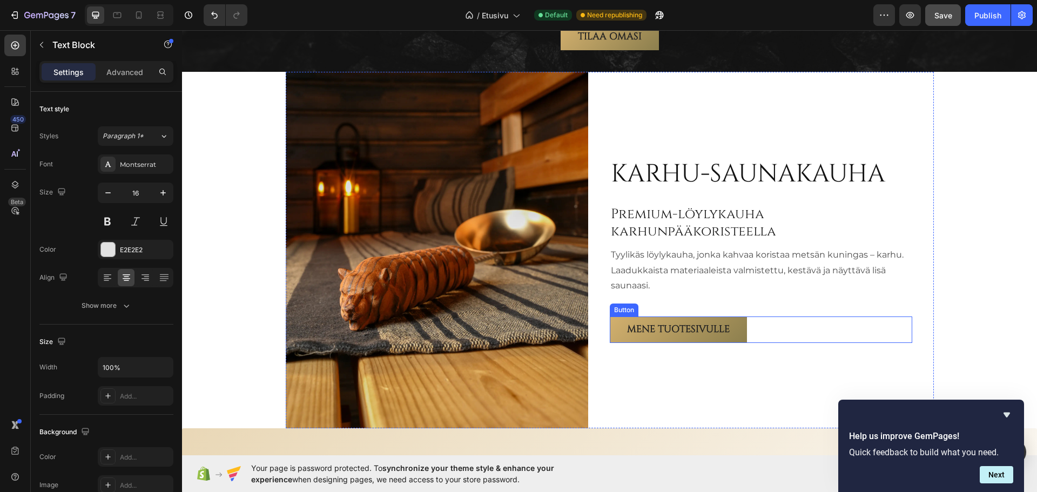
scroll to position [1732, 0]
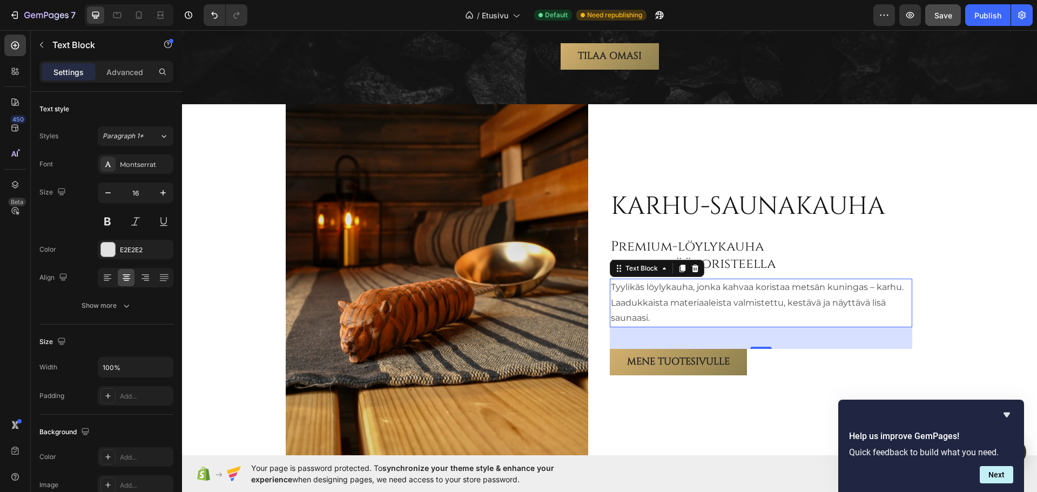
click at [811, 280] on p "Tyylikäs löylykauha, jonka kahvaa koristaa metsän kuningas – karhu. Laadukkaist…" at bounding box center [761, 303] width 300 height 46
click at [846, 280] on p "Tyylikäs löylykauha, jonka kahvaa koristaa metsän kuningas – karhu. Laadukkaist…" at bounding box center [761, 303] width 300 height 46
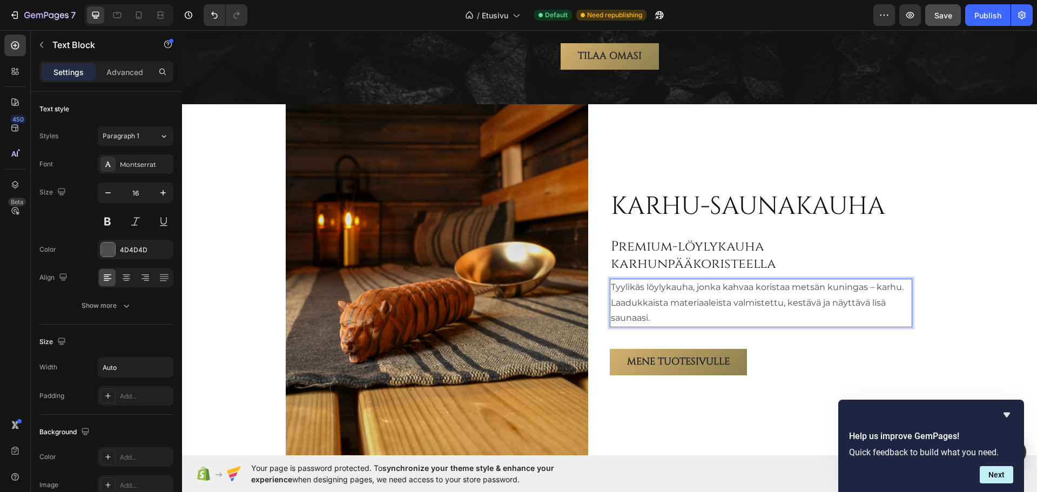
click at [897, 280] on p "Tyylikäs löylykauha, jonka kahvaa koristaa metsän kuningas – karhu. Laadukkaist…" at bounding box center [761, 303] width 300 height 46
drag, startPoint x: 897, startPoint y: 275, endPoint x: 870, endPoint y: 277, distance: 27.6
click at [870, 280] on p "Tyylikäs löylykauha, jonka kahvaa koristaa metsän kuningas – karhu. Laadukkaist…" at bounding box center [761, 303] width 300 height 46
click at [790, 280] on p "Tyylikäs löylykauha, jonka kahvaa koristaa metsän kuningas [PERSON_NAME] materi…" at bounding box center [761, 303] width 300 height 46
click at [611, 292] on p "Tyylikäs löylykauha, jonka kahvaa koristaa karhu - metsän kuningas Laadukkaista…" at bounding box center [761, 303] width 300 height 46
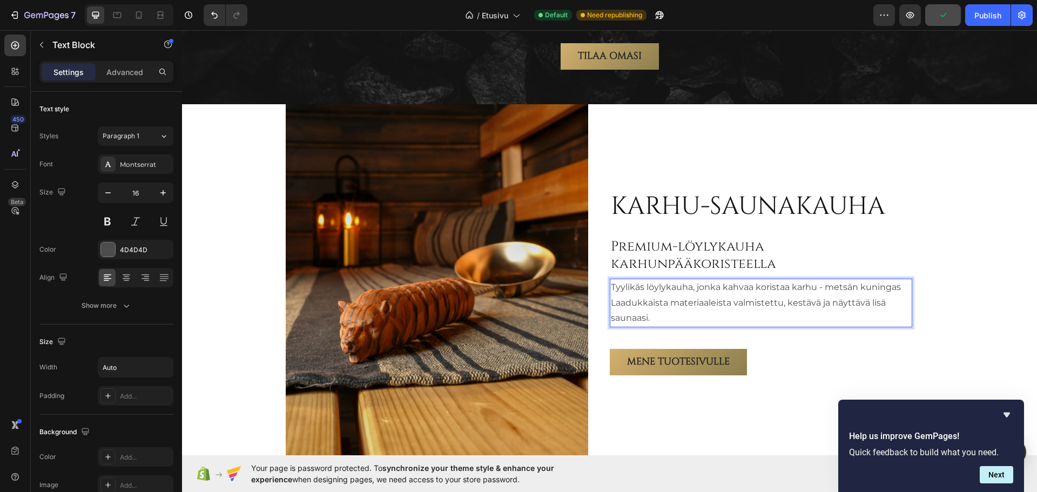
click at [744, 457] on div "Your page is password protected. To synchronize your theme style & enhance your…" at bounding box center [609, 473] width 855 height 37
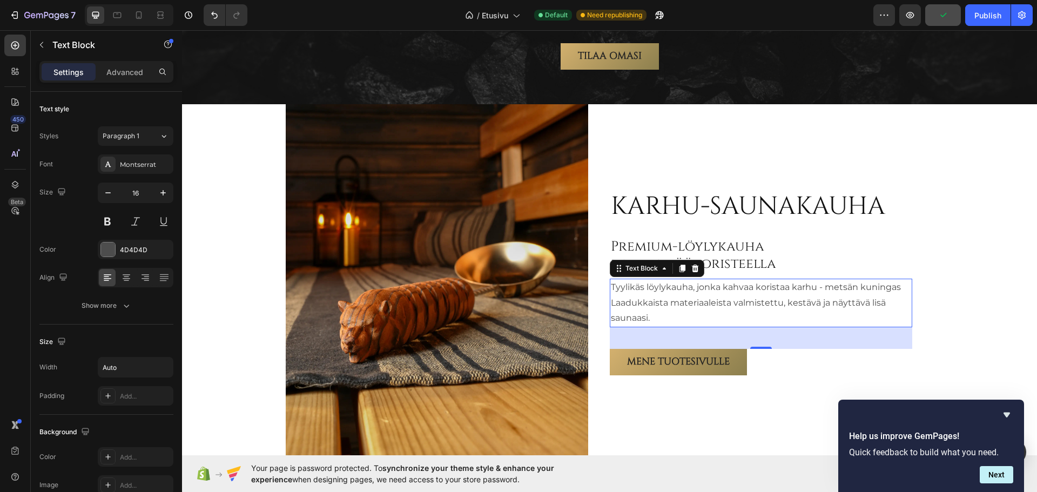
click at [697, 456] on div "Your page is password protected. To synchronize your theme style & enhance your…" at bounding box center [609, 473] width 855 height 37
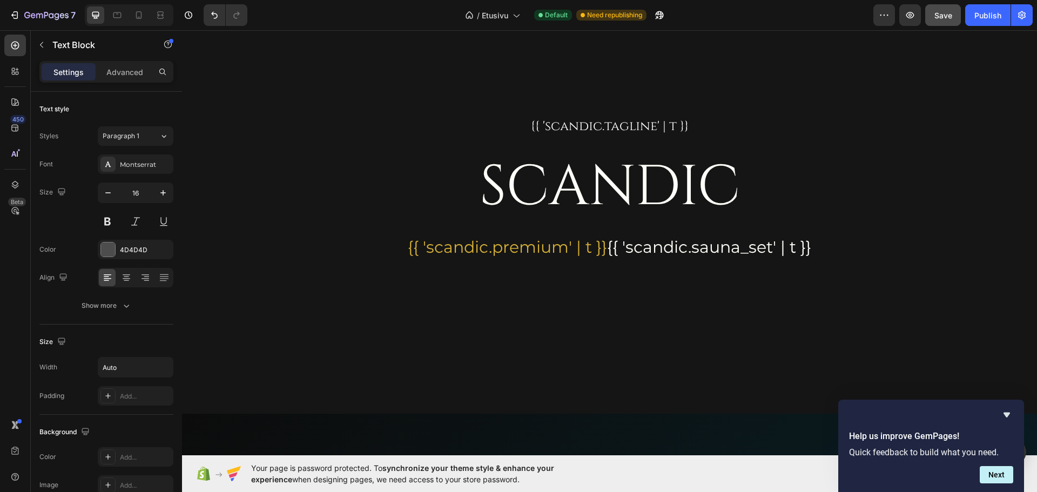
scroll to position [0, 0]
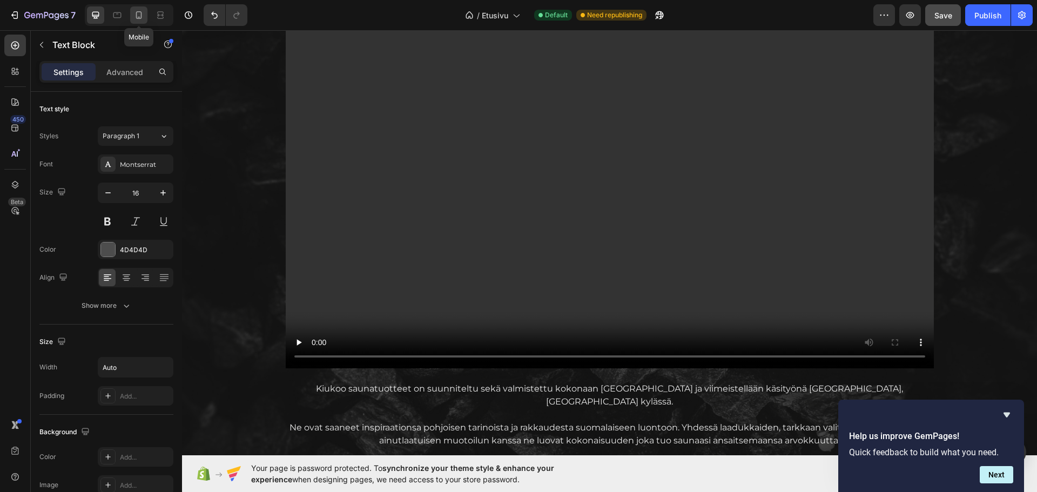
click at [139, 18] on icon at bounding box center [138, 15] width 11 height 11
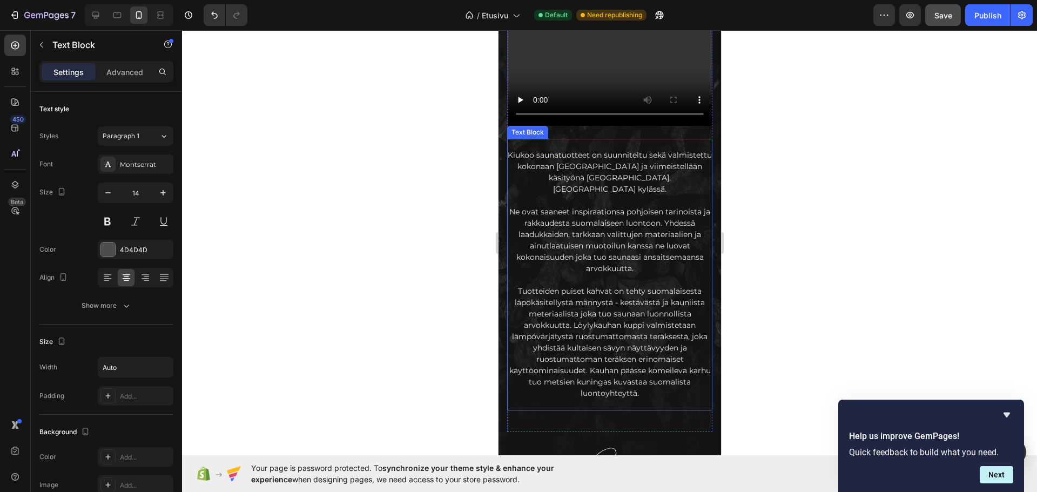
scroll to position [1153, 0]
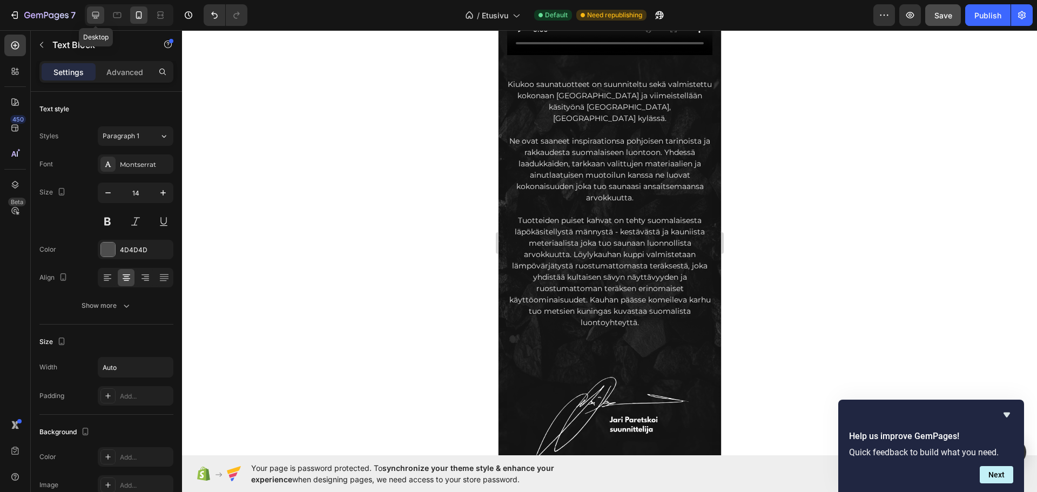
click at [98, 16] on icon at bounding box center [95, 15] width 7 height 7
type input "16"
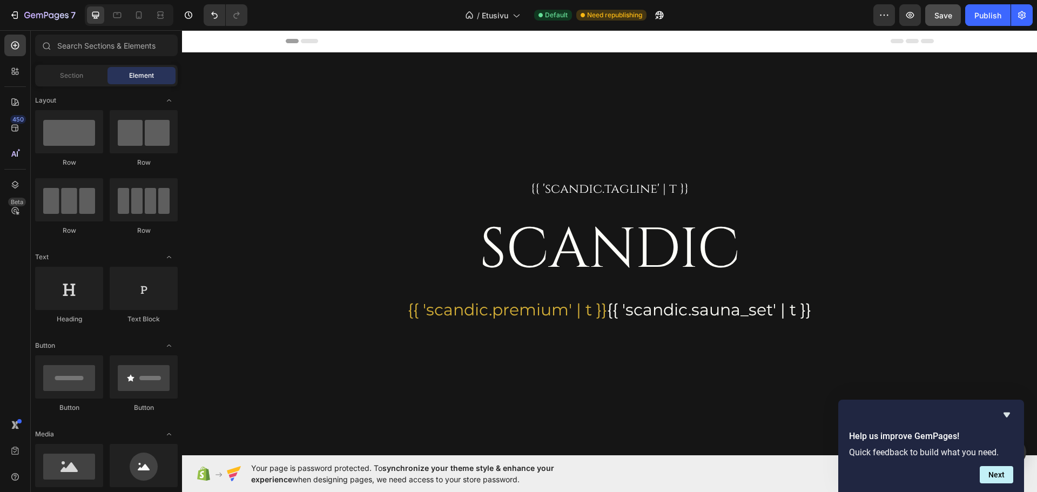
drag, startPoint x: 1032, startPoint y: 379, endPoint x: 1188, endPoint y: 59, distance: 356.1
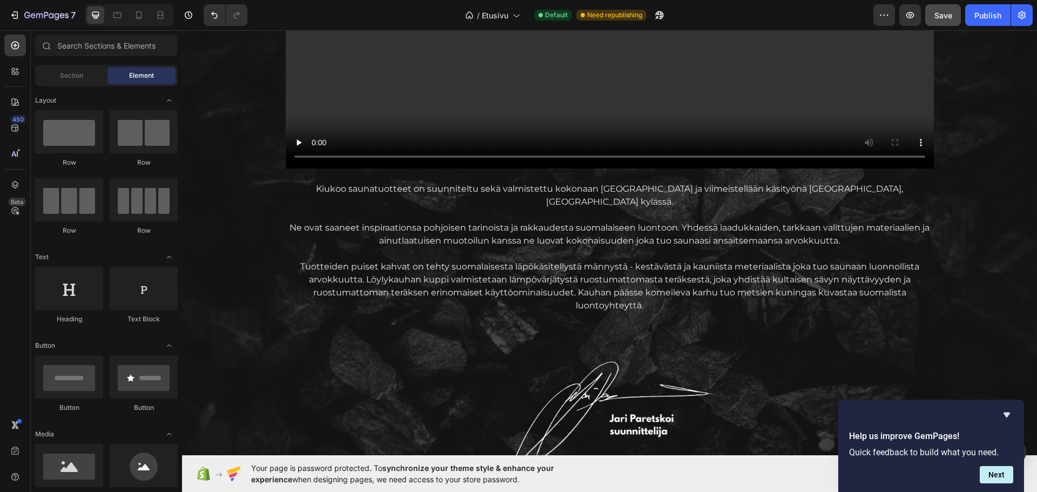
scroll to position [1274, 0]
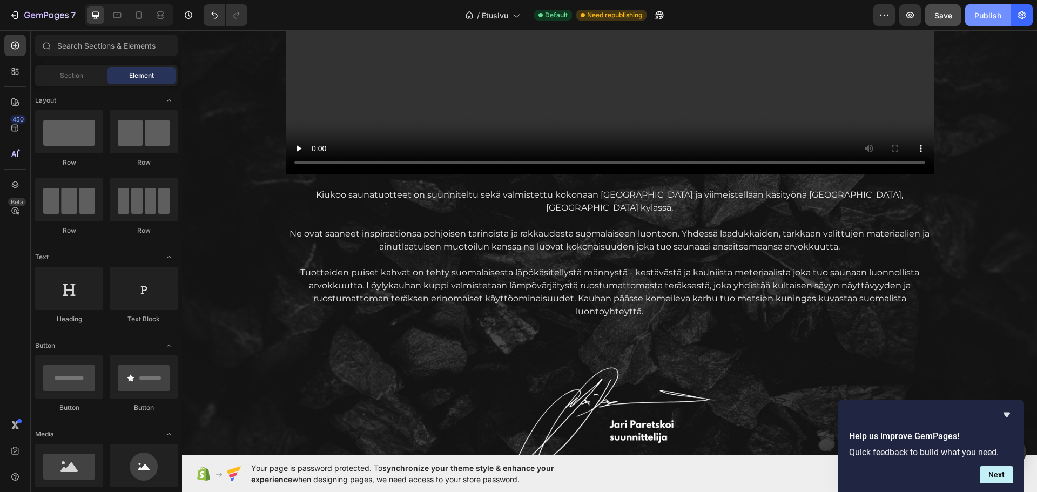
click at [987, 18] on div "Publish" at bounding box center [988, 15] width 27 height 11
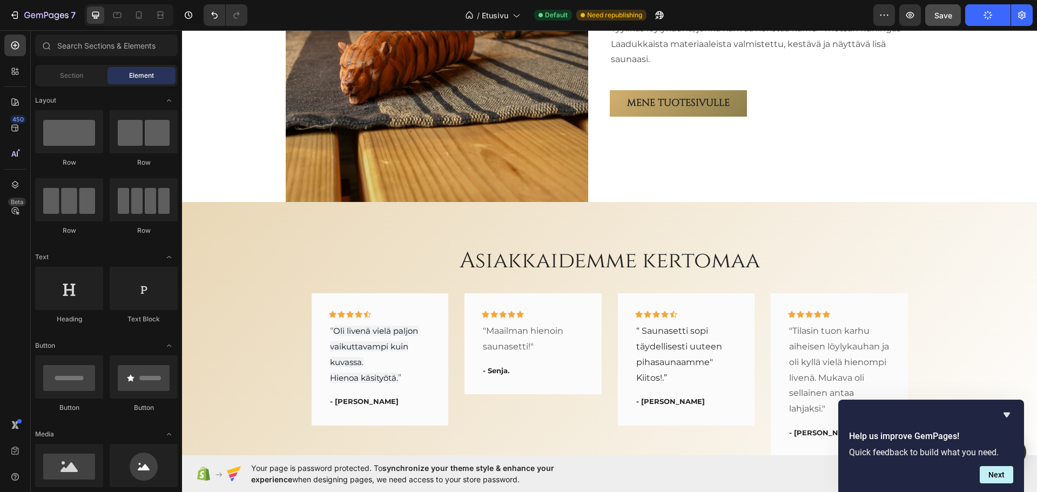
scroll to position [2031, 0]
